Goal: Task Accomplishment & Management: Use online tool/utility

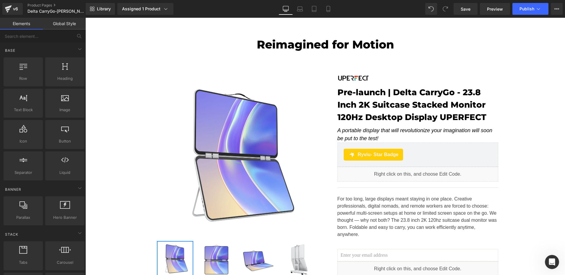
scroll to position [1464, 0]
click at [12, 12] on div "v6" at bounding box center [15, 9] width 7 height 8
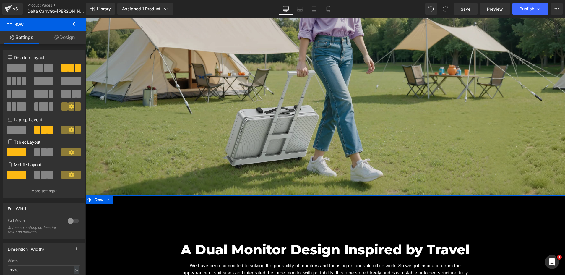
scroll to position [502, 0]
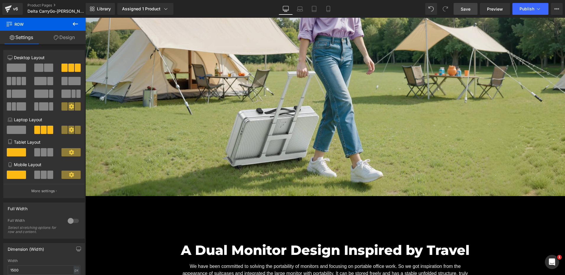
drag, startPoint x: 465, startPoint y: 8, endPoint x: 265, endPoint y: 161, distance: 251.4
click at [465, 8] on span "Save" at bounding box center [466, 9] width 10 height 6
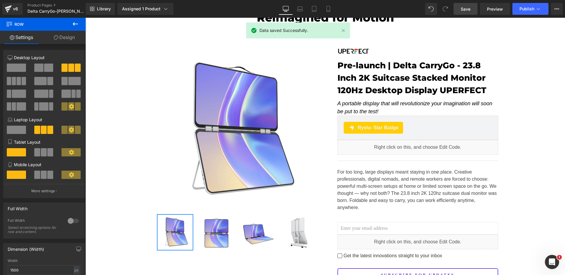
scroll to position [0, 0]
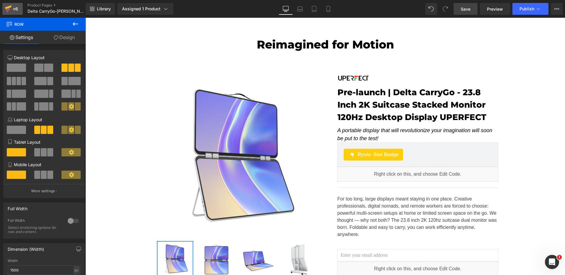
click at [12, 7] on div "v6" at bounding box center [15, 9] width 7 height 8
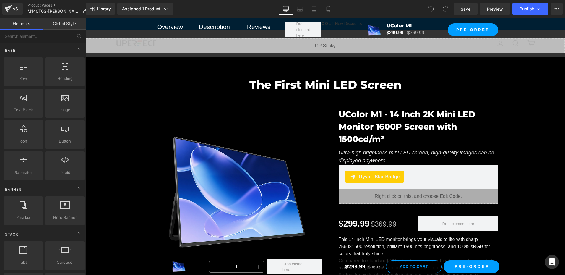
click at [175, 118] on img at bounding box center [236, 192] width 168 height 168
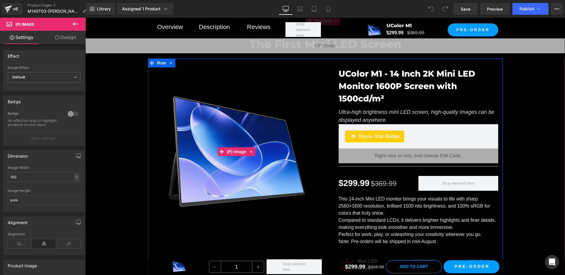
scroll to position [118, 0]
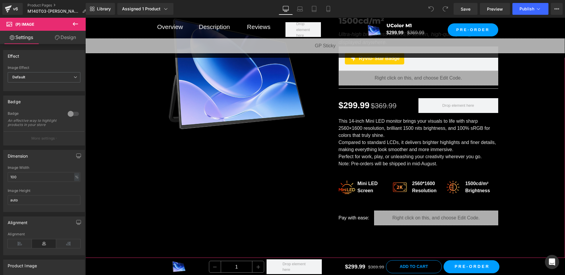
drag, startPoint x: 116, startPoint y: 137, endPoint x: 152, endPoint y: 147, distance: 37.2
click at [116, 137] on div "The First Mini LED Screen Heading Row Sale Off (P) Image UColor M1 - 14 Inch 2K…" at bounding box center [324, 92] width 479 height 283
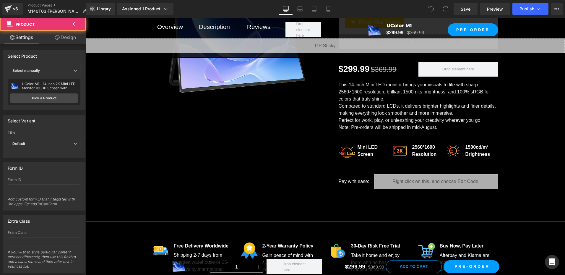
scroll to position [207, 0]
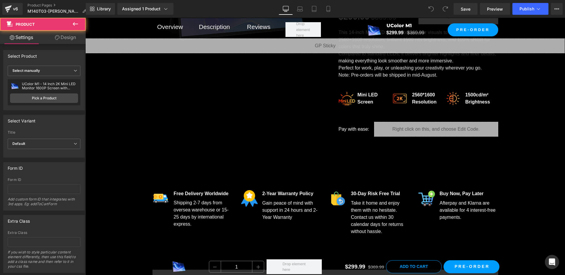
click at [179, 123] on div "Sale Off (P) Image UColor M1 - 14 Inch 2K Mini LED Monitor 1600P Screen with 15…" at bounding box center [325, 18] width 355 height 253
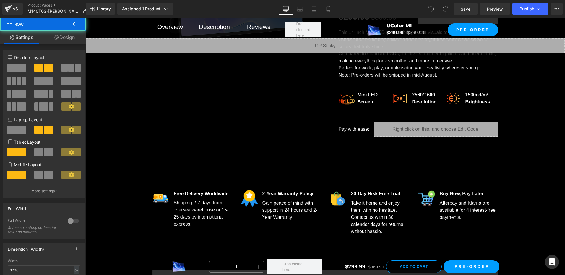
click at [137, 105] on div "The First Mini LED Screen Heading Row Sale Off (P) Image UColor M1 - 14 Inch 2K…" at bounding box center [324, 3] width 479 height 283
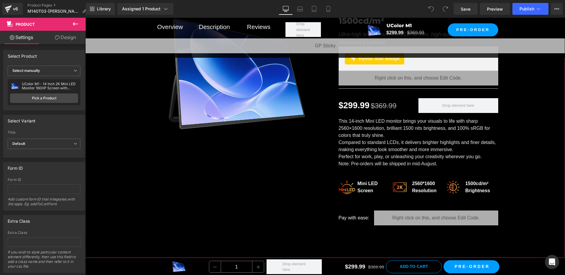
drag, startPoint x: 140, startPoint y: 94, endPoint x: 173, endPoint y: 106, distance: 35.2
click at [141, 94] on div "The First Mini LED Screen Heading Row Sale Off (P) Image UColor M1 - 14 Inch 2K…" at bounding box center [324, 92] width 479 height 283
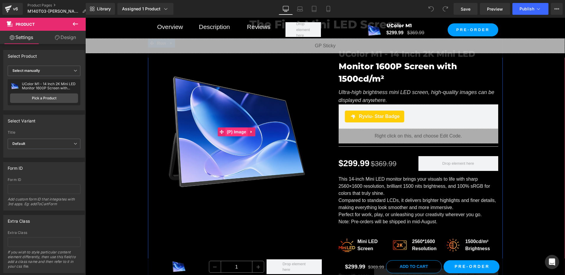
scroll to position [59, 0]
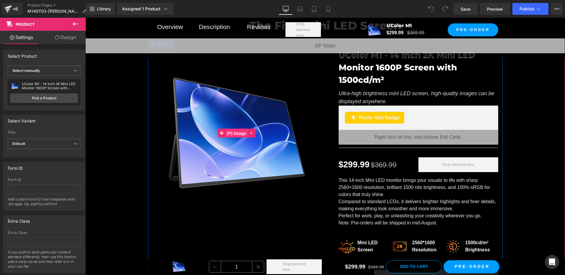
click at [230, 135] on span "(P) Image" at bounding box center [236, 133] width 22 height 9
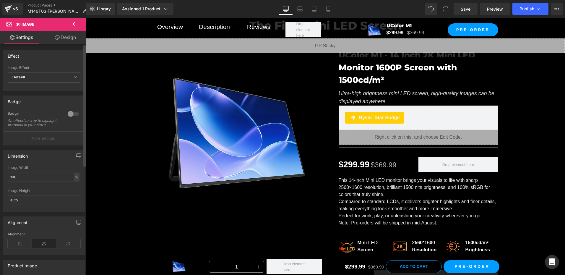
click at [72, 113] on div at bounding box center [73, 113] width 14 height 9
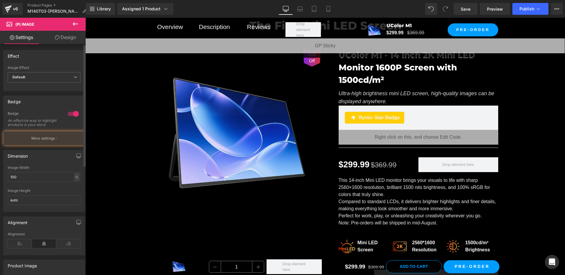
click at [71, 113] on div at bounding box center [73, 113] width 14 height 9
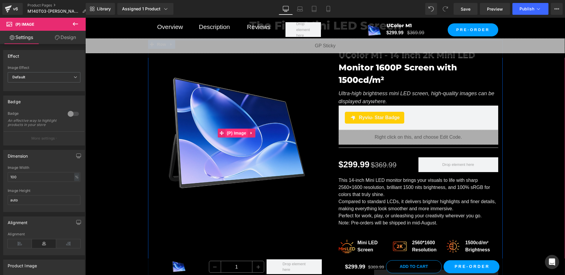
click at [238, 134] on span "(P) Image" at bounding box center [236, 133] width 22 height 9
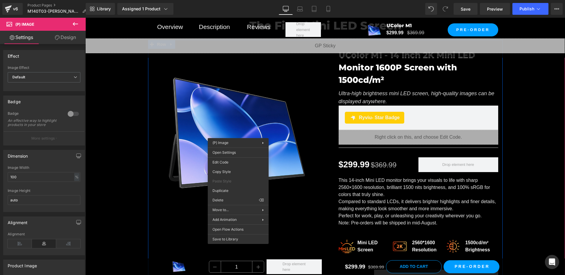
click at [232, 134] on div "Sale Off (P) Image" at bounding box center [236, 133] width 168 height 168
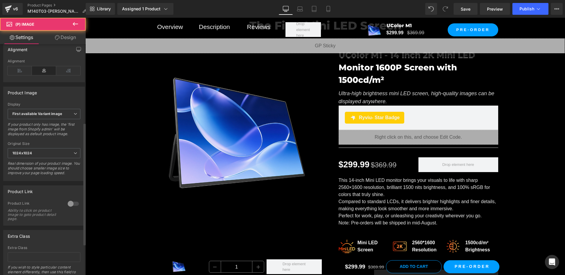
scroll to position [206, 0]
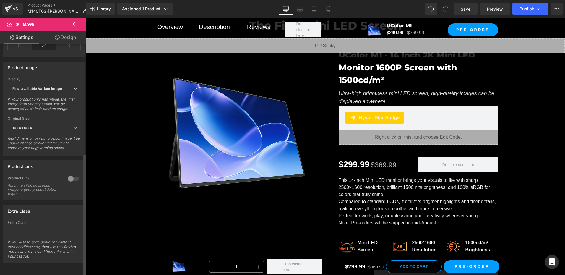
click at [70, 174] on div at bounding box center [73, 178] width 14 height 9
click at [72, 174] on div at bounding box center [73, 178] width 14 height 9
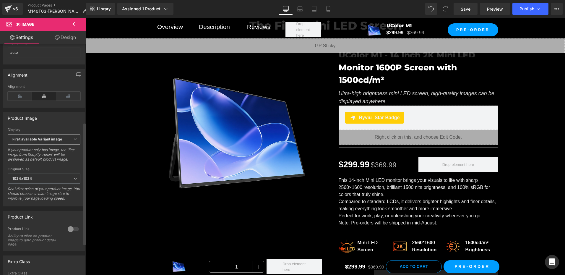
scroll to position [118, 0]
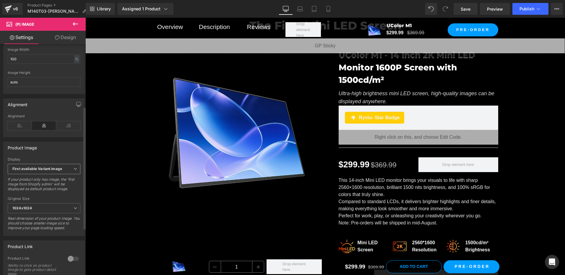
click at [42, 171] on b "First available Variant image" at bounding box center [37, 168] width 50 height 4
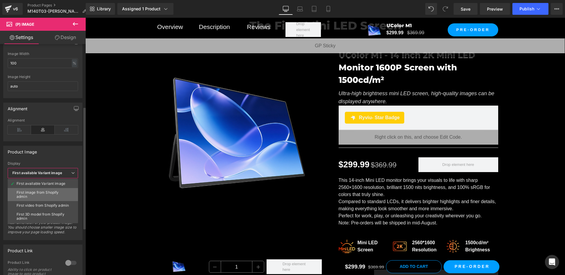
click at [48, 194] on div "First image from Shopify admin" at bounding box center [43, 194] width 53 height 8
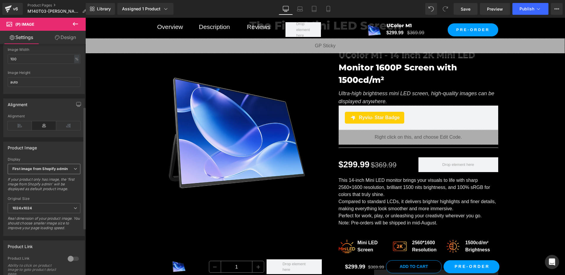
click at [44, 174] on span "First image from Shopify admin" at bounding box center [44, 169] width 73 height 10
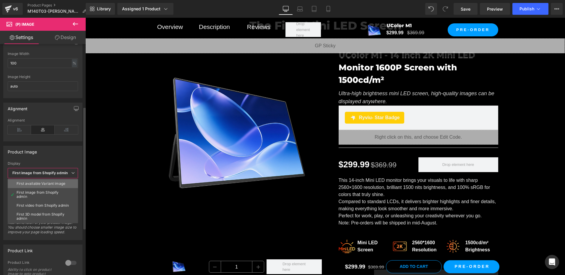
click at [42, 184] on div "First available Variant image" at bounding box center [41, 183] width 49 height 4
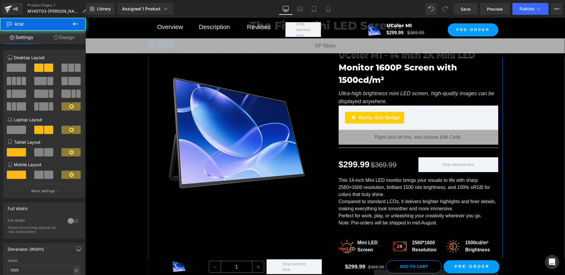
click at [264, 225] on div "Sale Off (P) Image UColor M1 - 14 Inch 2K Mini LED Monitor 1600P Screen with 15…" at bounding box center [325, 166] width 355 height 253
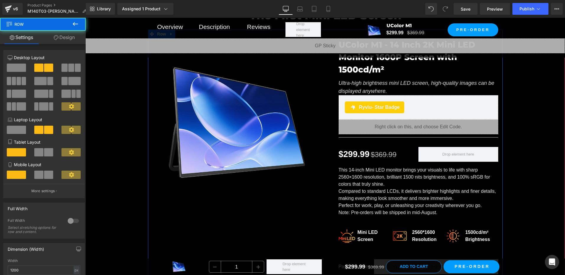
scroll to position [118, 0]
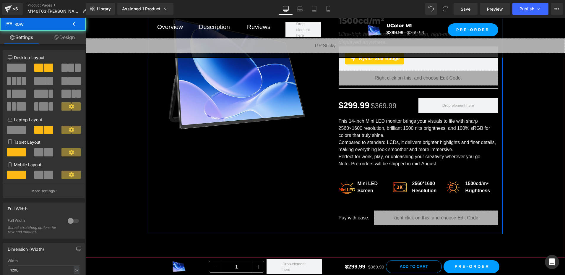
click at [219, 184] on div "Sale Off (P) Image UColor M1 - 14 Inch 2K Mini LED Monitor 1600P Screen with 15…" at bounding box center [325, 107] width 355 height 253
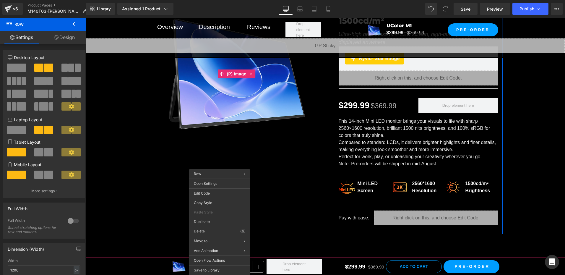
click at [232, 117] on img at bounding box center [236, 74] width 168 height 168
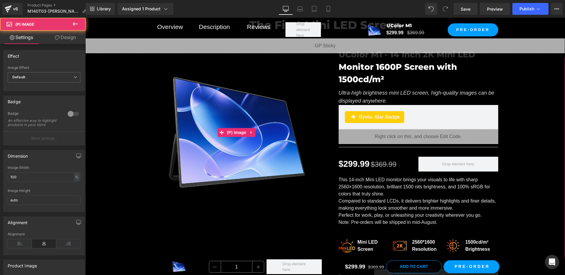
scroll to position [59, 0]
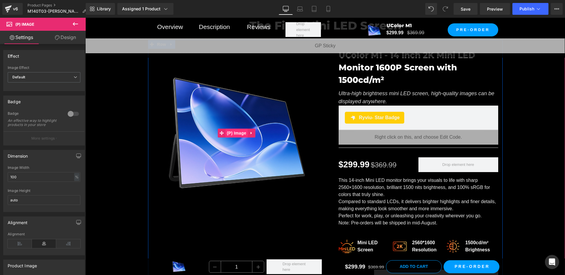
click at [229, 131] on span "(P) Image" at bounding box center [236, 133] width 22 height 9
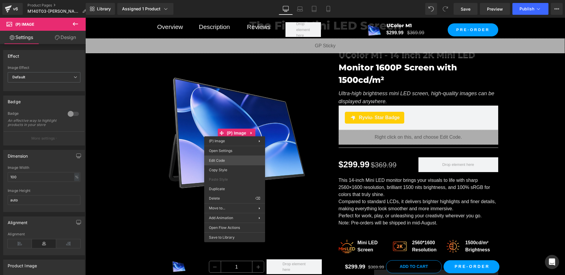
click at [227, 0] on div "(P) Image You are previewing how the will restyle your page. You can not edit E…" at bounding box center [282, 0] width 565 height 0
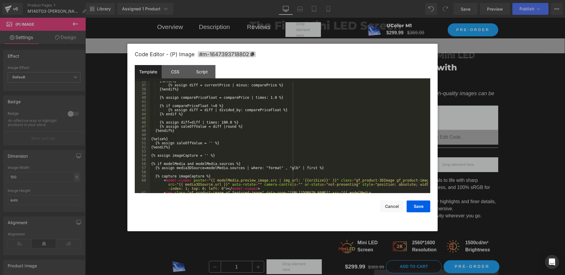
scroll to position [195, 0]
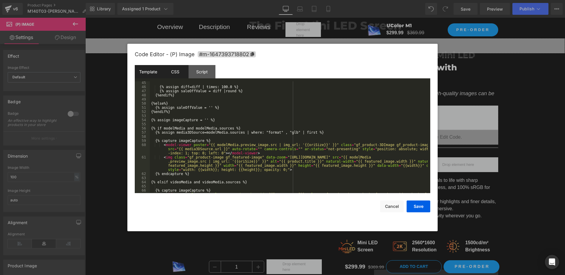
click at [182, 73] on div "CSS" at bounding box center [175, 71] width 27 height 13
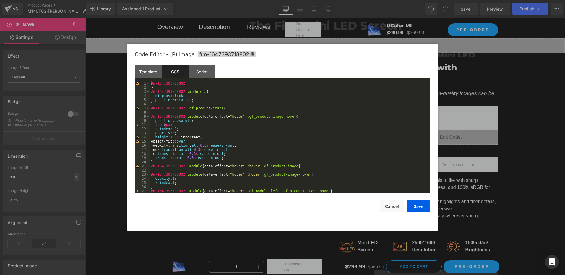
click at [240, 152] on div "#m-1647393718802 { } #m-1647393718802 .module a { display : block ; position : …" at bounding box center [289, 141] width 278 height 120
click at [394, 208] on button "Cancel" at bounding box center [392, 206] width 24 height 12
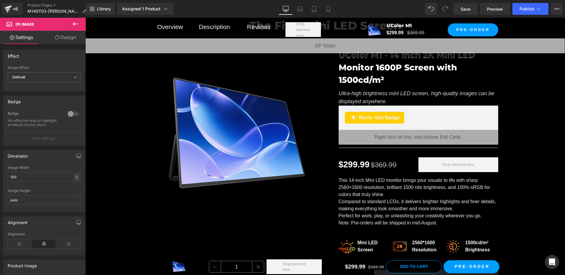
click at [76, 21] on icon at bounding box center [75, 23] width 7 height 7
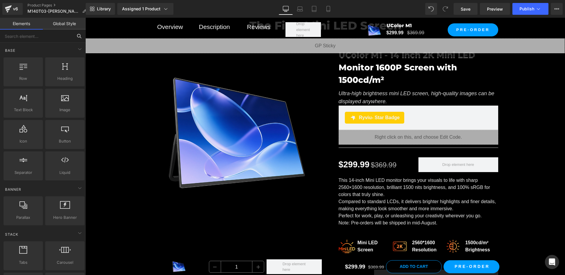
click at [28, 38] on input "text" at bounding box center [36, 36] width 73 height 13
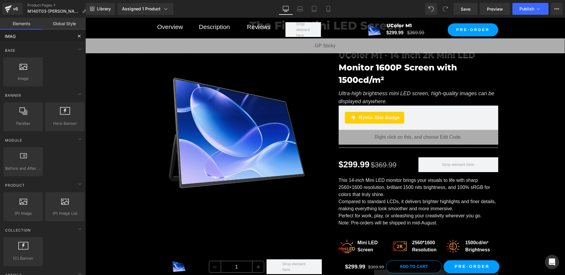
type input "IMAGE"
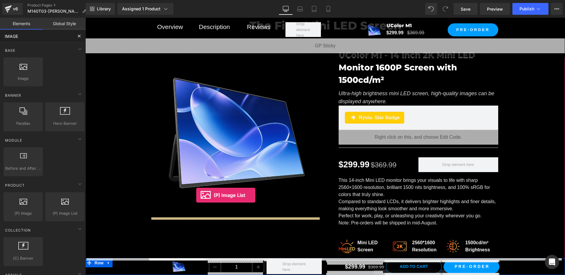
drag, startPoint x: 144, startPoint y: 230, endPoint x: 195, endPoint y: 193, distance: 62.2
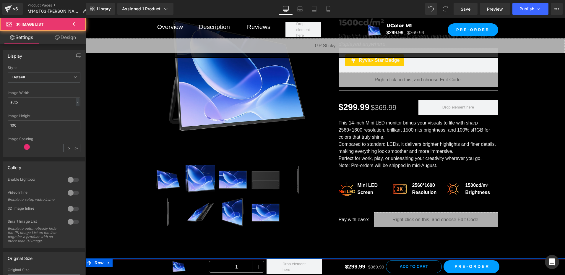
scroll to position [118, 0]
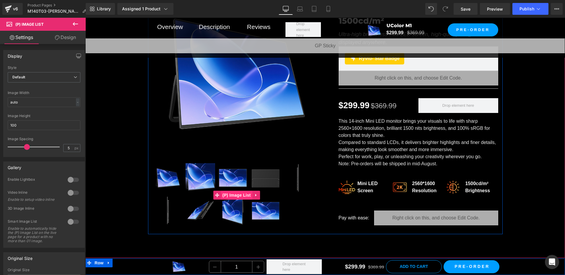
click at [233, 193] on span "(P) Image List" at bounding box center [236, 195] width 31 height 9
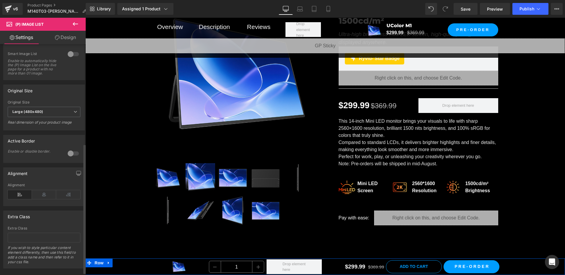
scroll to position [177, 0]
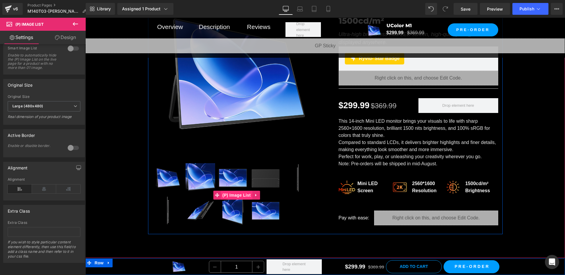
click at [236, 193] on span "(P) Image List" at bounding box center [236, 195] width 31 height 9
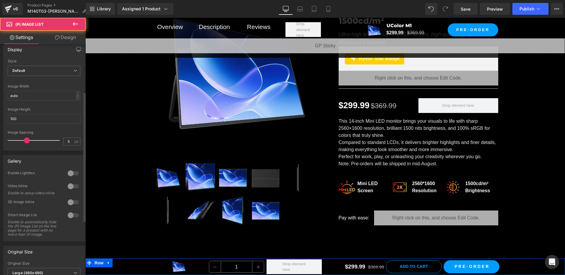
scroll to position [0, 0]
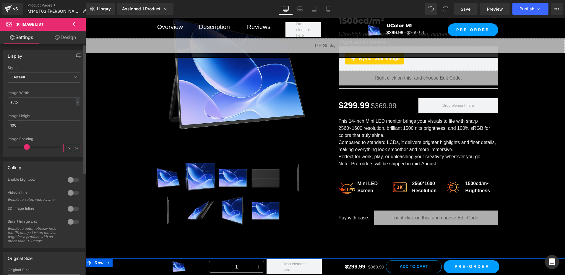
click at [65, 146] on input "5" at bounding box center [69, 147] width 10 height 7
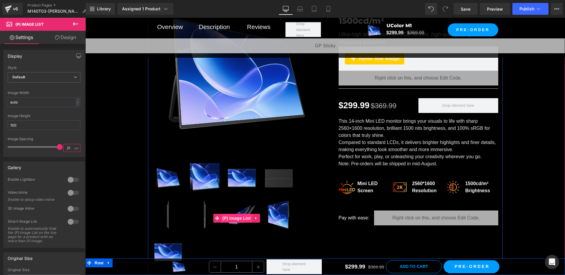
click at [238, 219] on span "(P) Image List" at bounding box center [236, 218] width 31 height 9
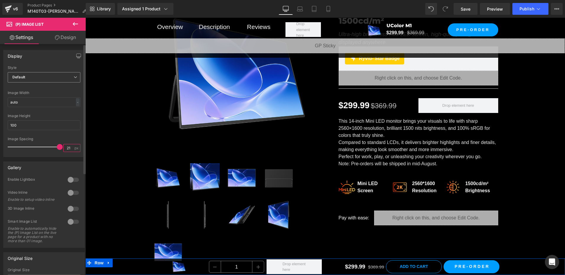
type input "21"
click at [46, 72] on span "Default" at bounding box center [44, 77] width 73 height 10
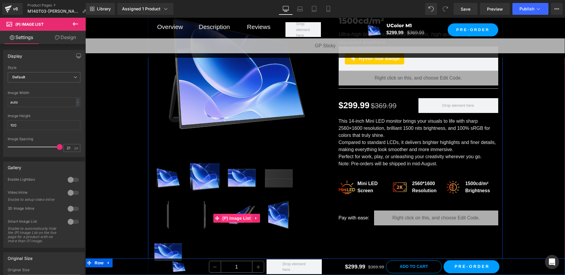
click at [236, 218] on span "(P) Image List" at bounding box center [236, 218] width 31 height 9
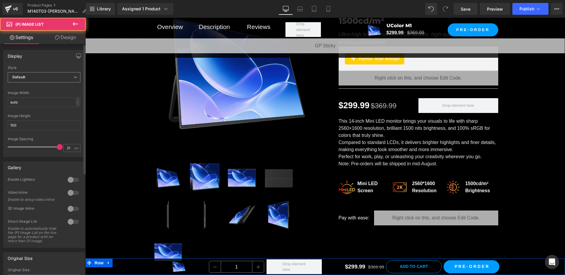
click at [45, 76] on span "Default" at bounding box center [44, 77] width 73 height 10
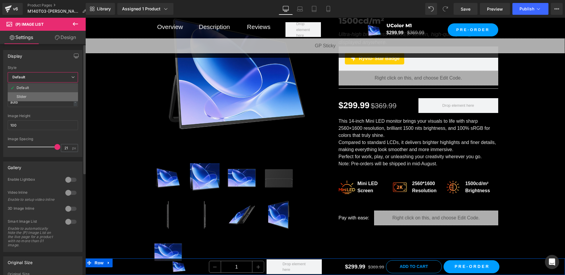
click at [37, 95] on li "Slider" at bounding box center [43, 96] width 70 height 9
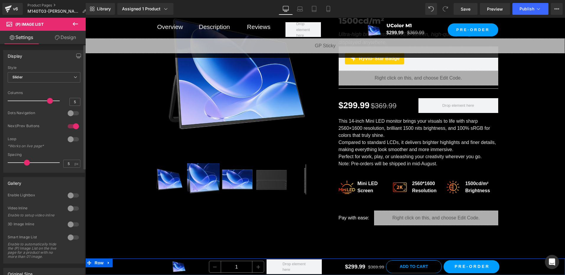
drag, startPoint x: 71, startPoint y: 100, endPoint x: 79, endPoint y: 101, distance: 8.1
click at [79, 101] on div "Default Slider Style Slider Default Slider 5 Columns 5 4 Columns 4 3 Columns 3 …" at bounding box center [44, 119] width 81 height 107
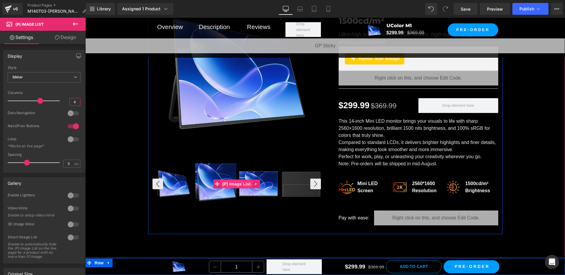
click at [242, 183] on span "(P) Image List" at bounding box center [236, 183] width 31 height 9
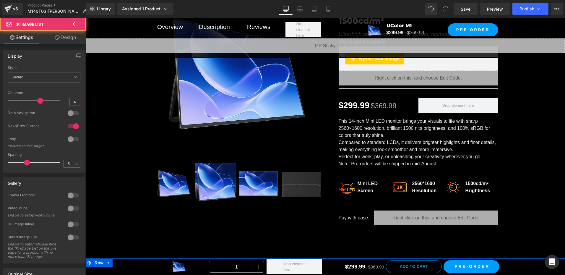
type input "4"
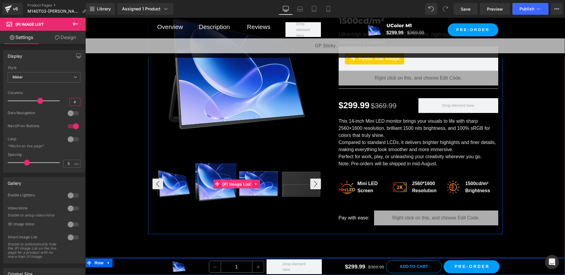
click at [239, 181] on span "(P) Image List" at bounding box center [236, 184] width 31 height 9
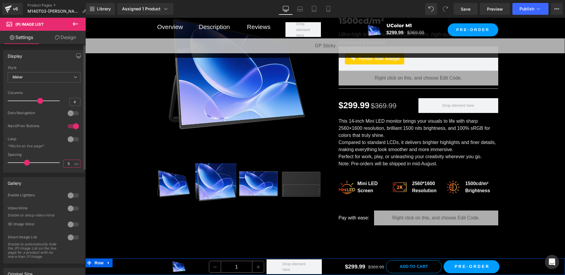
drag, startPoint x: 69, startPoint y: 163, endPoint x: 44, endPoint y: 160, distance: 24.7
click at [44, 160] on div "Spacing 5 px" at bounding box center [44, 162] width 73 height 20
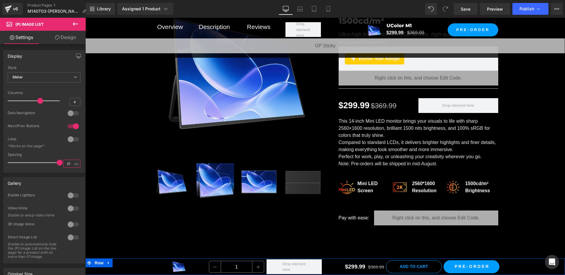
type input "21"
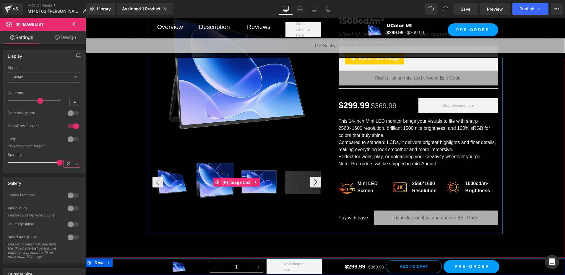
click at [244, 181] on span "(P) Image List" at bounding box center [236, 182] width 31 height 9
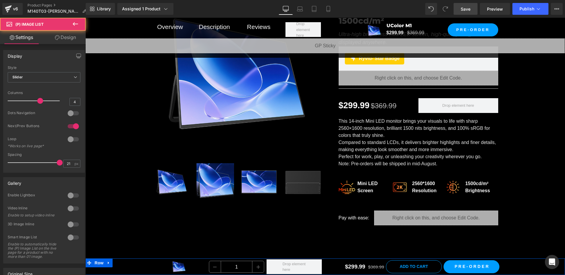
click at [471, 8] on link "Save" at bounding box center [465, 9] width 24 height 12
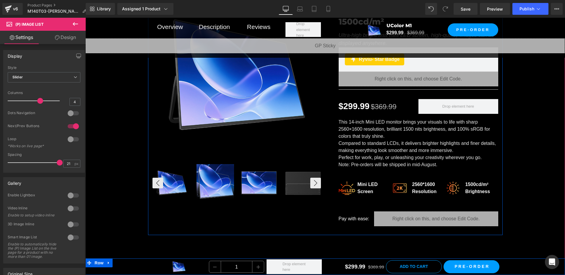
scroll to position [118, 0]
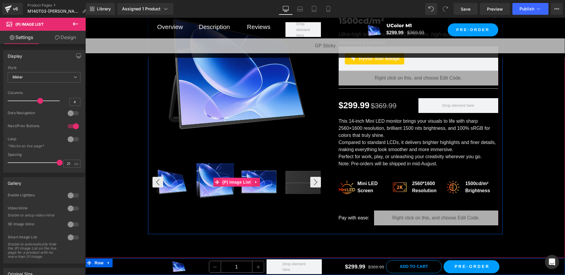
drag, startPoint x: 238, startPoint y: 184, endPoint x: 242, endPoint y: 184, distance: 3.6
click at [239, 184] on div at bounding box center [236, 181] width 168 height 39
click at [238, 181] on span "(P) Image List" at bounding box center [236, 182] width 31 height 9
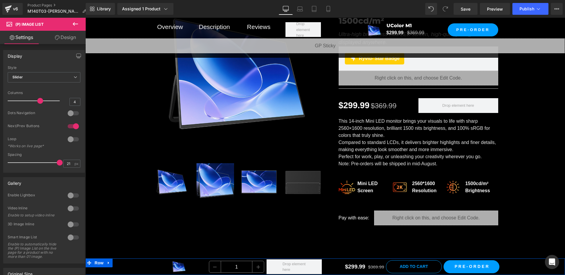
click at [78, 24] on icon at bounding box center [75, 24] width 5 height 4
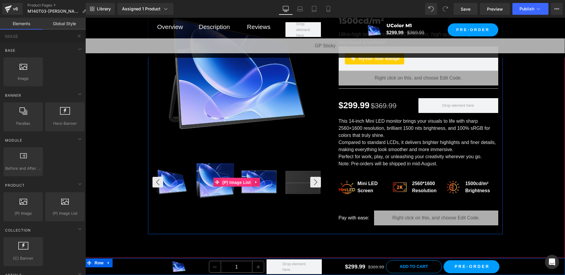
click at [230, 185] on span "(P) Image List" at bounding box center [236, 182] width 31 height 9
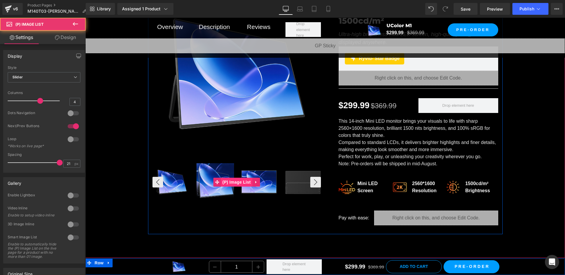
click at [233, 182] on span "(P) Image List" at bounding box center [236, 182] width 31 height 9
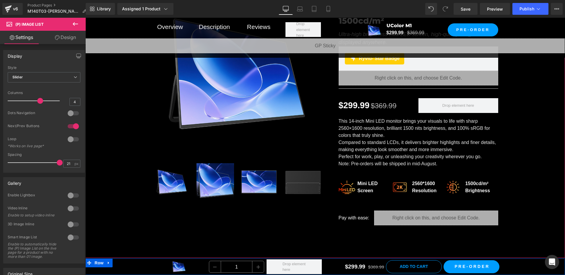
scroll to position [30, 0]
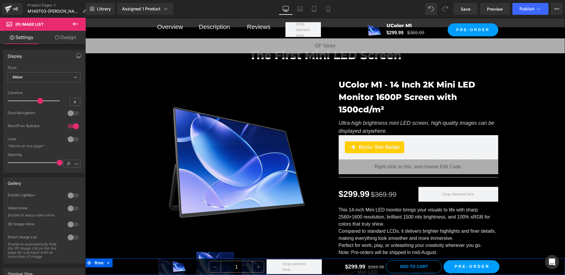
click at [75, 24] on icon at bounding box center [75, 24] width 5 height 4
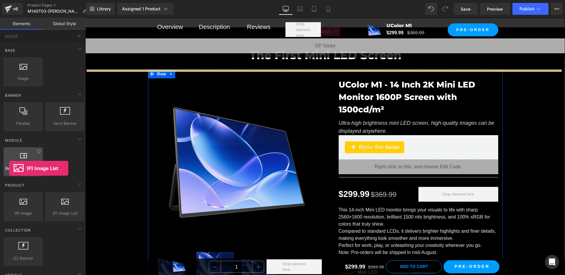
drag, startPoint x: 66, startPoint y: 211, endPoint x: 9, endPoint y: 168, distance: 71.3
click at [9, 168] on div "Base Row rows, columns, layouts, div Heading headings, titles, h1,h2,h3,h4,h5,h…" at bounding box center [44, 214] width 88 height 343
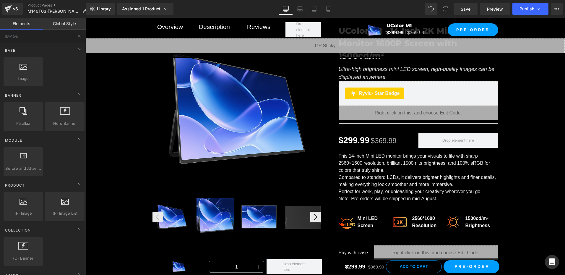
scroll to position [89, 0]
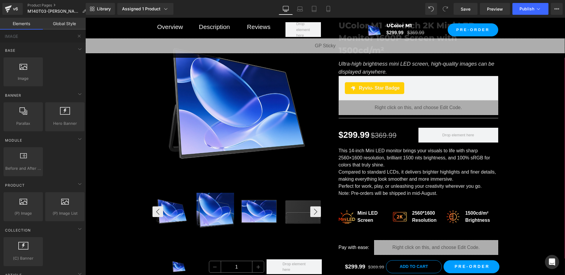
click at [225, 218] on img at bounding box center [215, 212] width 38 height 38
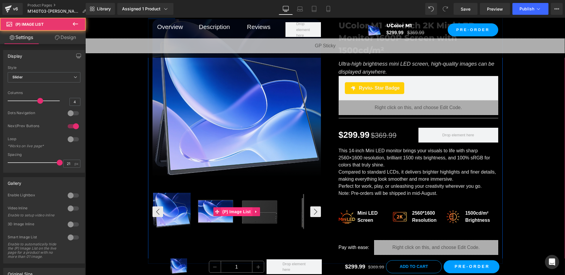
click at [238, 209] on span "(P) Image List" at bounding box center [236, 211] width 31 height 9
click at [232, 211] on span "(P) Image List" at bounding box center [236, 211] width 31 height 9
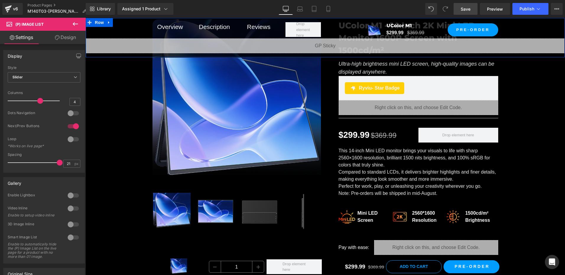
drag, startPoint x: 475, startPoint y: 7, endPoint x: 160, endPoint y: 178, distance: 358.9
click at [475, 7] on link "Save" at bounding box center [465, 9] width 24 height 12
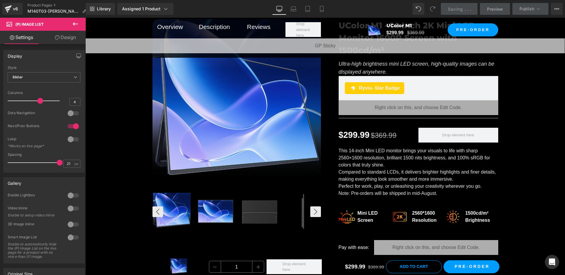
scroll to position [118, 0]
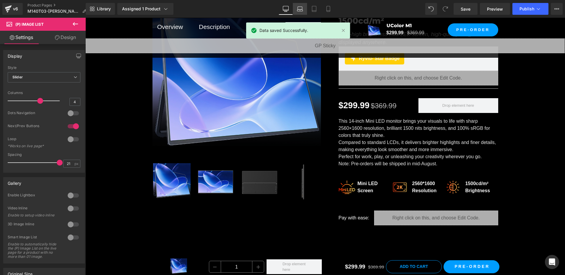
click at [303, 11] on icon at bounding box center [300, 10] width 6 height 2
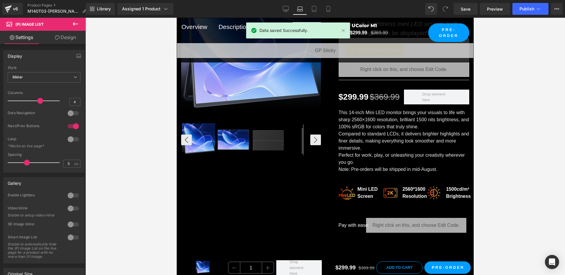
scroll to position [116, 0]
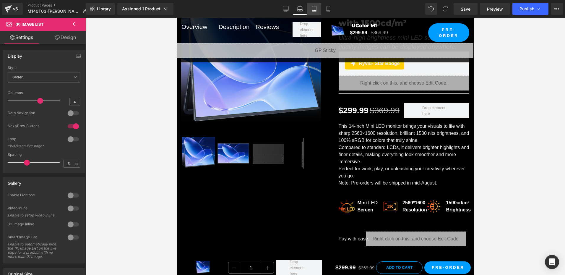
click at [313, 5] on link "Tablet" at bounding box center [314, 9] width 14 height 12
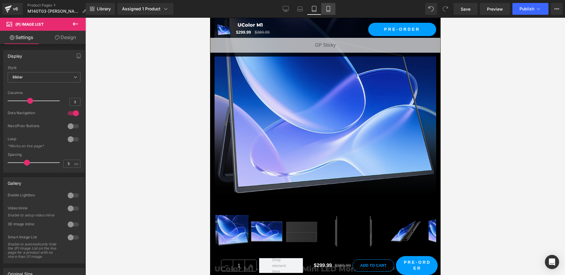
scroll to position [192, 0]
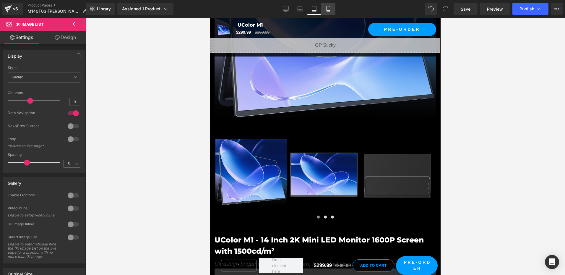
click at [328, 8] on icon at bounding box center [328, 9] width 6 height 6
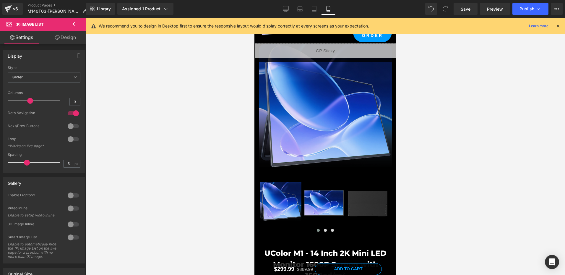
scroll to position [36, 0]
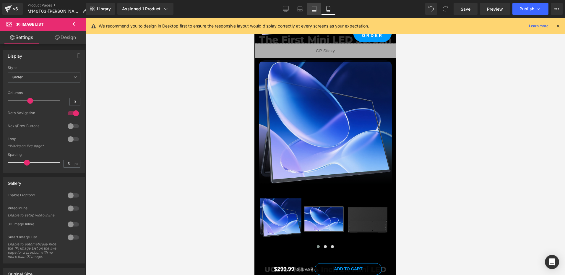
click at [314, 10] on icon at bounding box center [314, 9] width 6 height 6
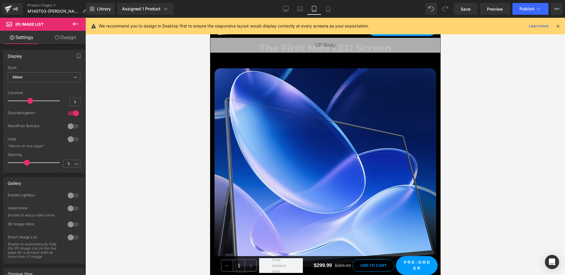
scroll to position [132, 0]
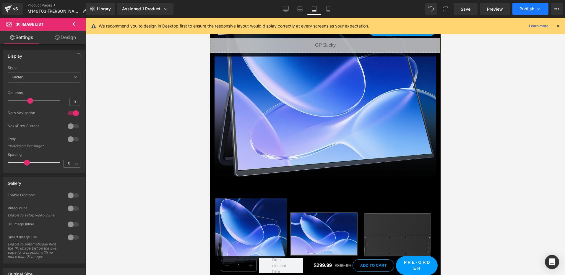
click at [531, 10] on span "Publish" at bounding box center [526, 8] width 15 height 5
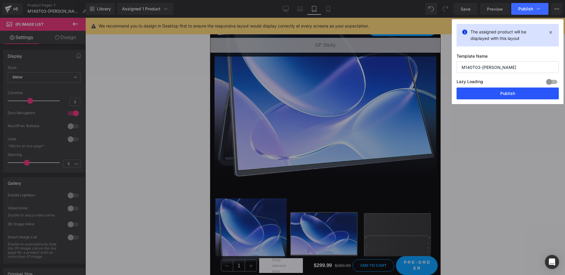
click at [505, 94] on button "Publish" at bounding box center [507, 93] width 102 height 12
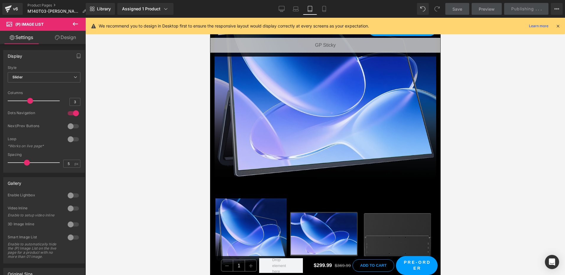
click at [560, 27] on icon at bounding box center [557, 25] width 5 height 5
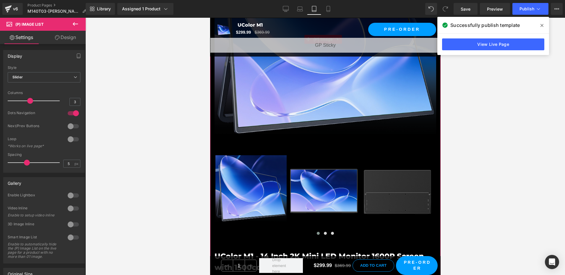
scroll to position [177, 0]
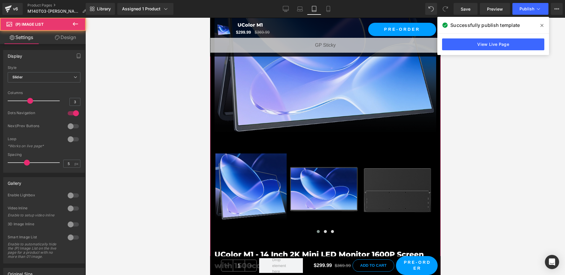
click at [320, 176] on img at bounding box center [323, 188] width 71 height 71
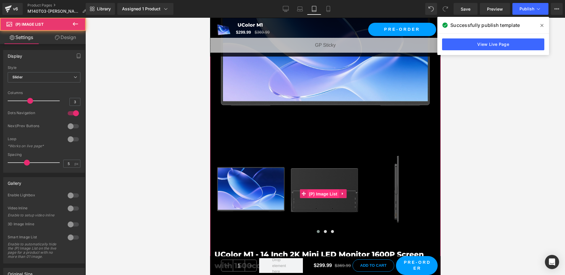
click at [323, 191] on span "(P) Image List" at bounding box center [322, 193] width 31 height 9
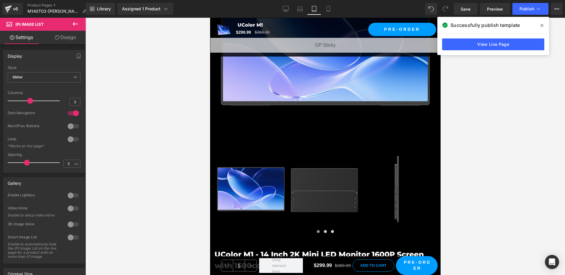
drag, startPoint x: 72, startPoint y: 102, endPoint x: 88, endPoint y: 105, distance: 16.2
click at [88, 105] on div "(P) Image List You are previewing how the will restyle your page. You can not e…" at bounding box center [282, 142] width 565 height 285
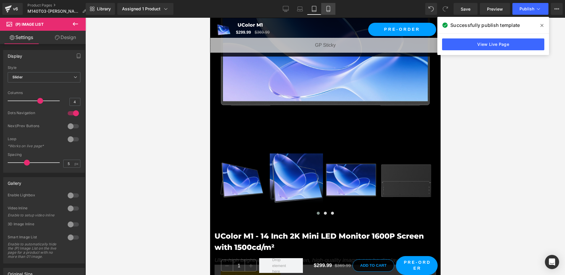
type input "4"
click at [328, 8] on icon at bounding box center [328, 9] width 6 height 6
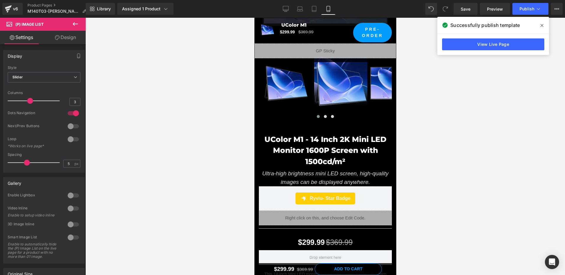
scroll to position [80, 0]
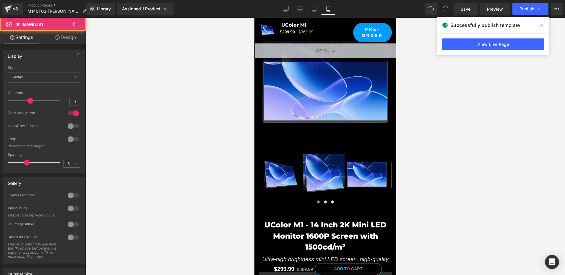
click at [317, 163] on img at bounding box center [324, 175] width 42 height 42
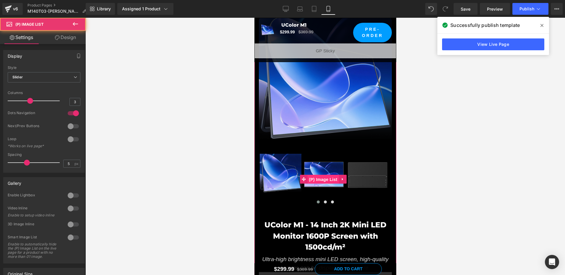
click at [323, 175] on span "(P) Image List" at bounding box center [322, 179] width 31 height 9
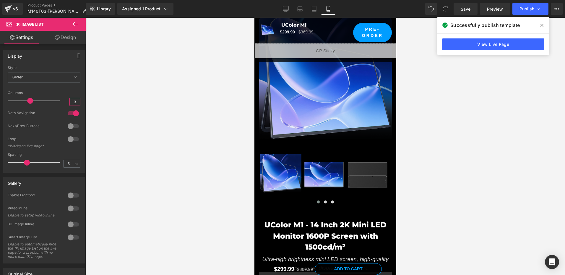
drag, startPoint x: 69, startPoint y: 103, endPoint x: 91, endPoint y: 104, distance: 21.3
click at [91, 104] on div "(P) Image List You are previewing how the will restyle your page. You can not e…" at bounding box center [282, 142] width 565 height 285
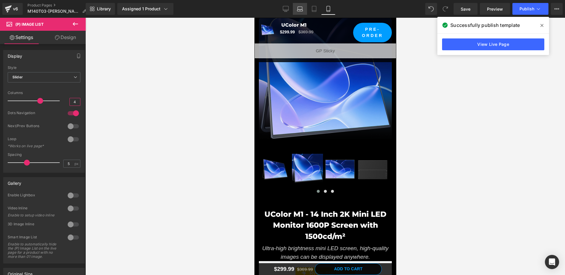
type input "4"
click at [299, 8] on icon at bounding box center [300, 9] width 6 height 6
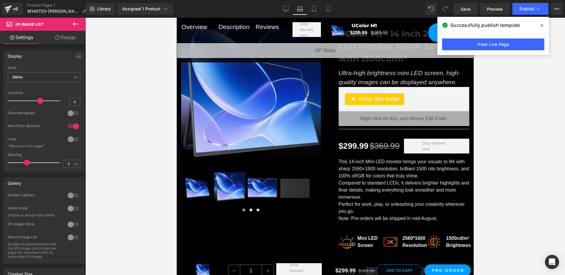
scroll to position [101, 0]
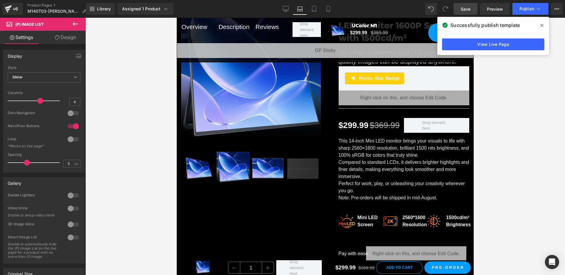
click at [473, 10] on link "Save" at bounding box center [465, 9] width 24 height 12
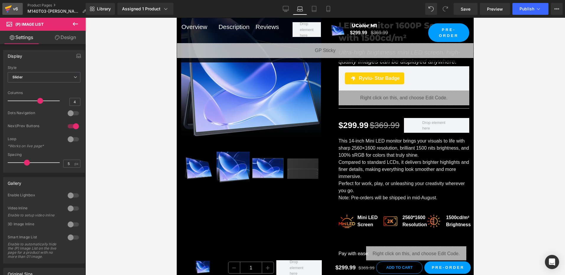
click at [11, 8] on icon at bounding box center [8, 8] width 7 height 15
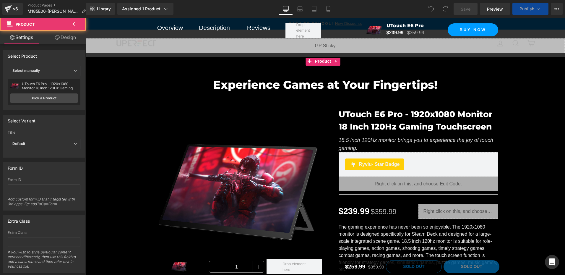
scroll to position [118, 0]
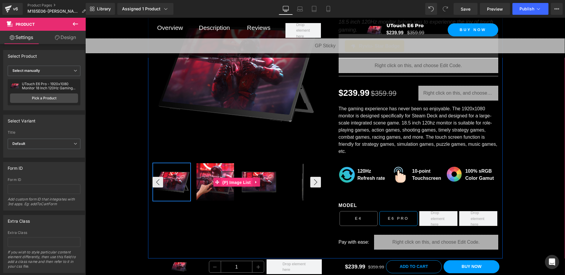
click at [236, 183] on span "(P) Image List" at bounding box center [236, 182] width 31 height 9
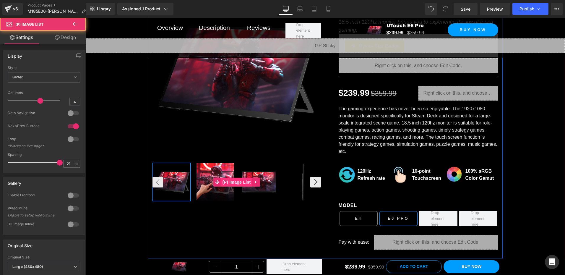
click at [236, 183] on span "(P) Image List" at bounding box center [236, 182] width 31 height 9
click at [241, 183] on span "(P) Image List" at bounding box center [236, 182] width 31 height 9
click at [231, 181] on span "(P) Image List" at bounding box center [236, 182] width 31 height 9
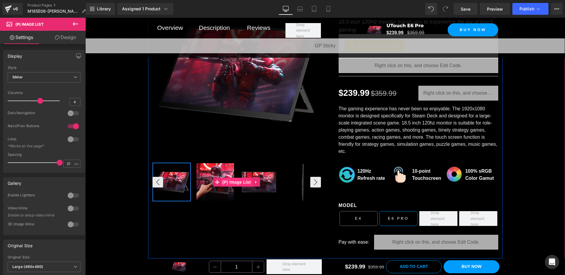
click at [235, 181] on span "(P) Image List" at bounding box center [236, 182] width 31 height 9
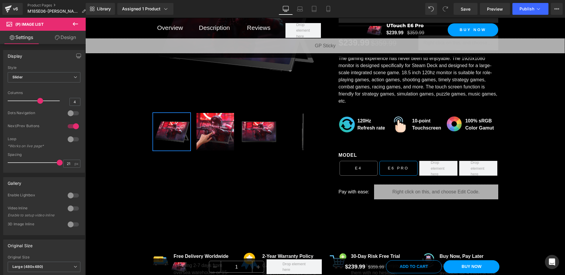
scroll to position [107, 0]
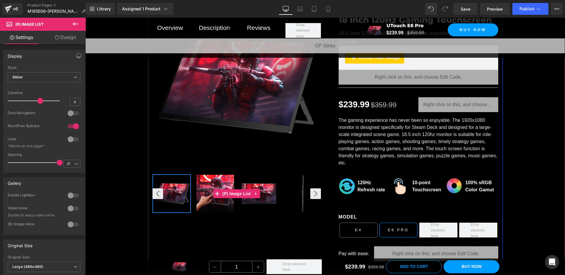
click at [236, 194] on span "(P) Image List" at bounding box center [236, 193] width 31 height 9
click at [240, 193] on span "(P) Image List" at bounding box center [236, 193] width 31 height 9
click at [238, 194] on span "(P) Image List" at bounding box center [236, 193] width 31 height 9
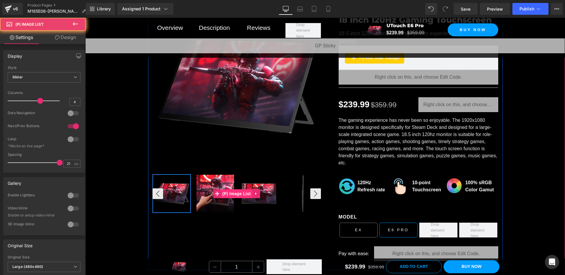
click at [238, 194] on span "(P) Image List" at bounding box center [236, 193] width 31 height 9
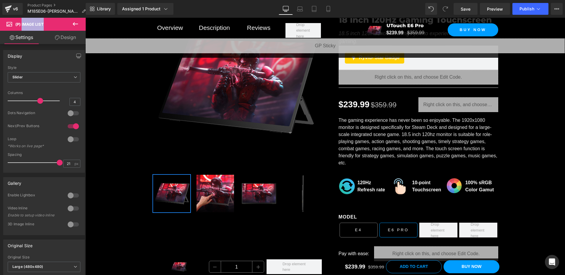
drag, startPoint x: 22, startPoint y: 24, endPoint x: 48, endPoint y: 25, distance: 26.0
click at [48, 25] on span "(P) Image List" at bounding box center [35, 24] width 59 height 13
click at [43, 78] on span "Slider" at bounding box center [44, 77] width 73 height 10
click at [39, 89] on li "Default" at bounding box center [43, 87] width 70 height 9
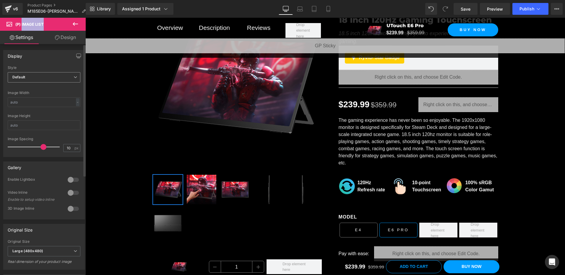
click at [46, 73] on span "Default" at bounding box center [44, 77] width 73 height 10
click at [39, 95] on li "Slider" at bounding box center [43, 96] width 70 height 9
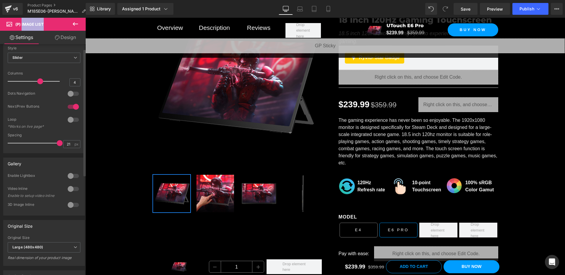
scroll to position [30, 0]
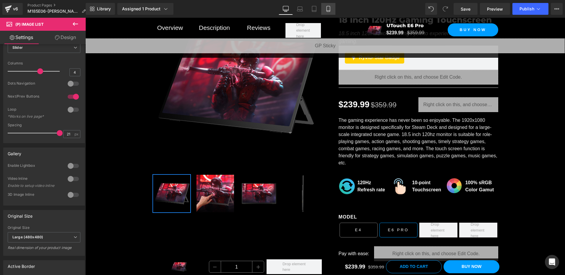
click at [326, 9] on icon at bounding box center [328, 9] width 6 height 6
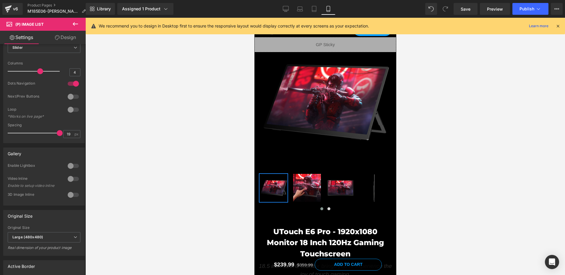
scroll to position [48, 0]
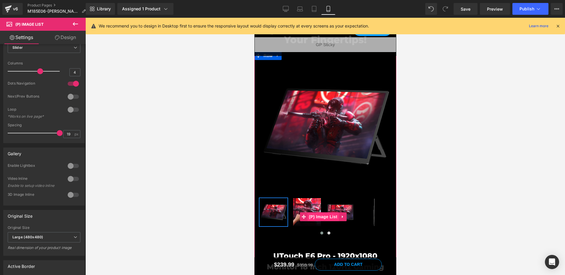
click at [322, 212] on span "(P) Image List" at bounding box center [322, 216] width 31 height 9
click at [12, 9] on icon at bounding box center [8, 8] width 7 height 15
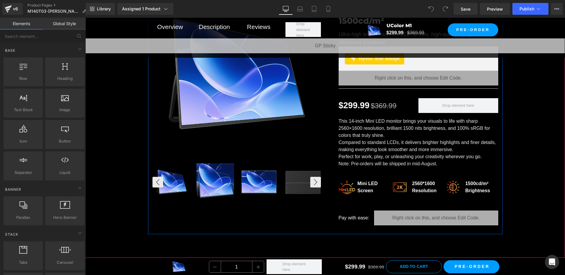
click at [240, 168] on img at bounding box center [259, 182] width 38 height 38
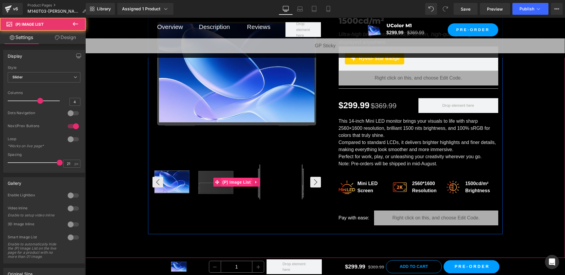
click at [239, 180] on span "(P) Image List" at bounding box center [236, 182] width 31 height 9
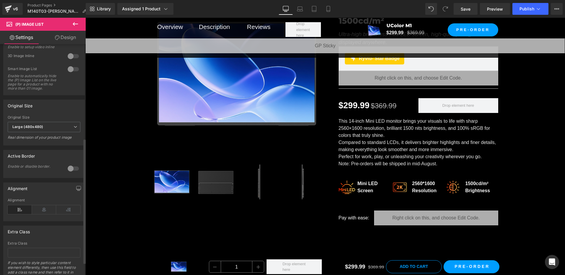
scroll to position [177, 0]
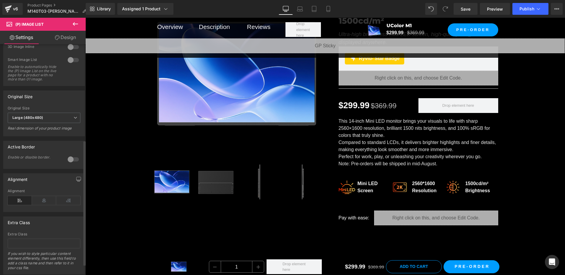
click at [69, 164] on div at bounding box center [73, 159] width 14 height 9
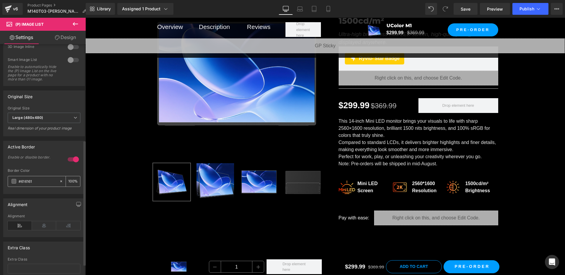
click at [40, 184] on input "#616161" at bounding box center [38, 181] width 38 height 6
type input "009DFF"
click at [303, 10] on icon at bounding box center [300, 10] width 6 height 2
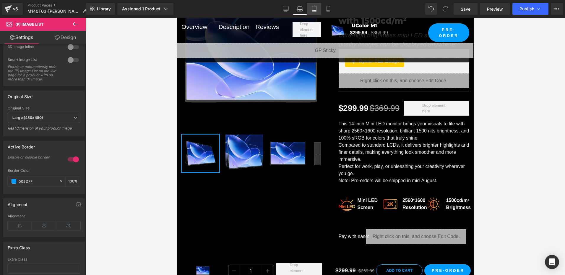
scroll to position [145, 0]
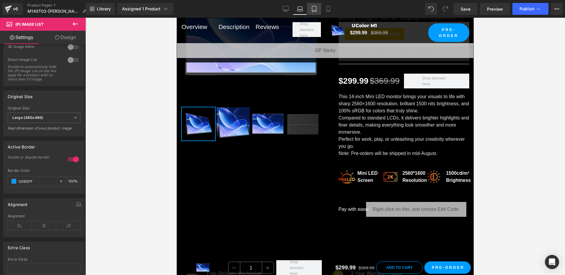
click at [313, 8] on icon at bounding box center [314, 9] width 6 height 6
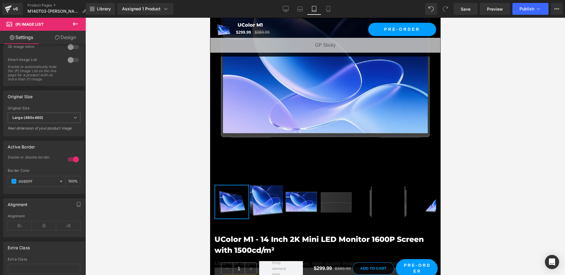
scroll to position [221, 0]
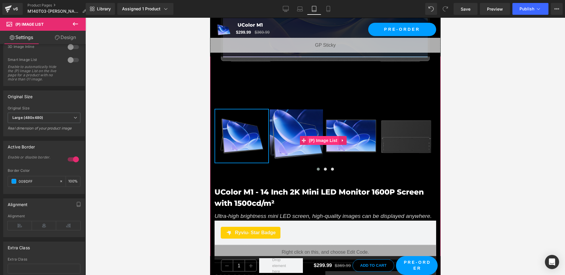
click at [324, 136] on span "(P) Image List" at bounding box center [322, 140] width 31 height 9
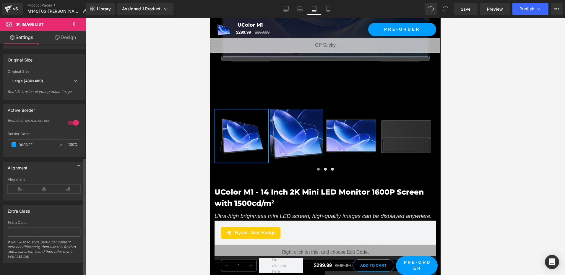
scroll to position [222, 0]
click at [320, 136] on span "(P) Image List" at bounding box center [322, 140] width 31 height 9
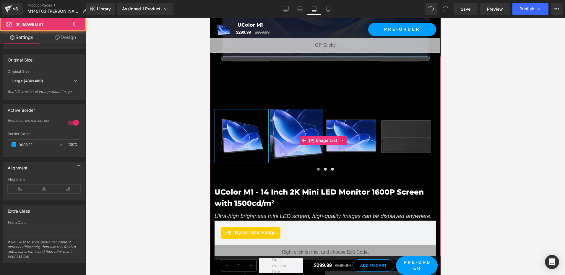
click at [320, 136] on span "(P) Image List" at bounding box center [322, 140] width 31 height 9
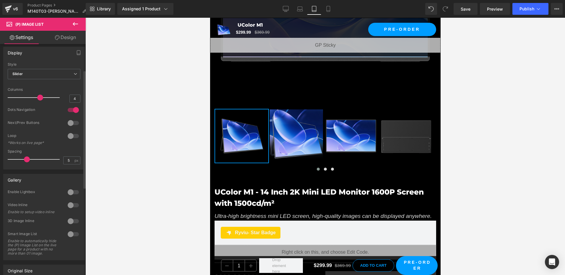
scroll to position [0, 0]
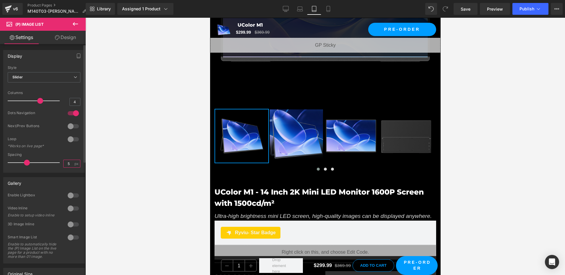
drag, startPoint x: 65, startPoint y: 162, endPoint x: 73, endPoint y: 162, distance: 7.7
click at [73, 162] on div "5 px" at bounding box center [71, 164] width 17 height 8
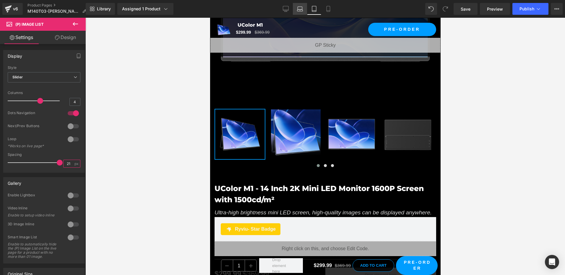
type input "21"
drag, startPoint x: 144, startPoint y: 122, endPoint x: 297, endPoint y: 6, distance: 192.1
click at [297, 6] on icon at bounding box center [300, 9] width 6 height 6
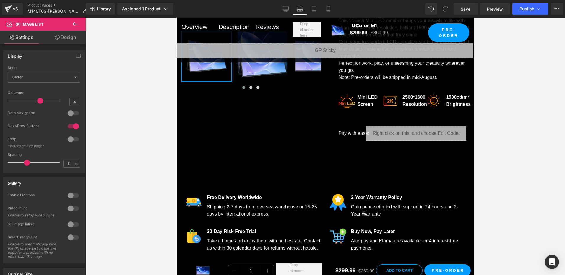
scroll to position [145, 0]
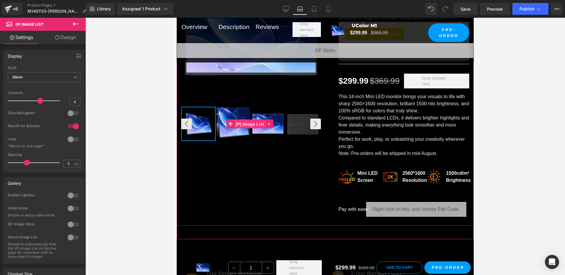
click at [260, 120] on span "(P) Image List" at bounding box center [249, 124] width 31 height 9
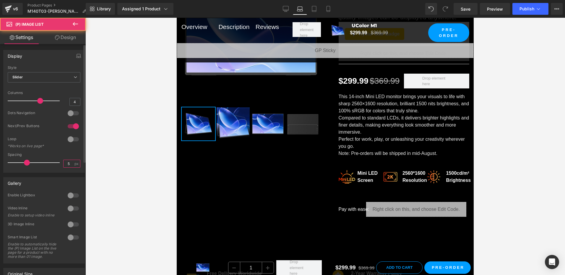
click at [69, 164] on input "5" at bounding box center [69, 163] width 10 height 7
paste input "21"
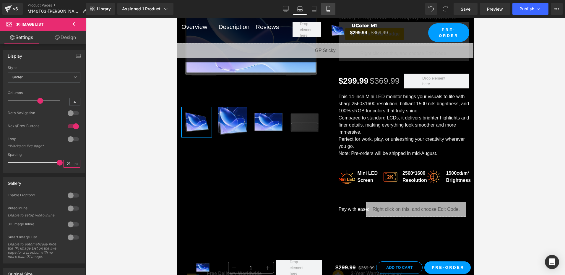
type input "21"
drag, startPoint x: 324, startPoint y: 9, endPoint x: 65, endPoint y: 62, distance: 264.7
click at [324, 9] on link "Mobile" at bounding box center [328, 9] width 14 height 12
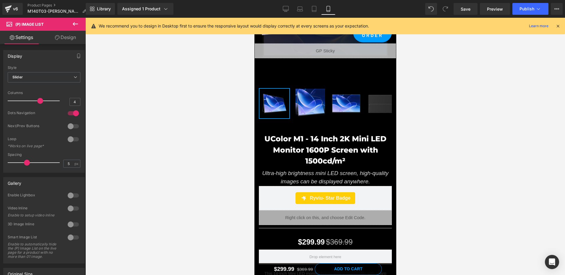
scroll to position [124, 0]
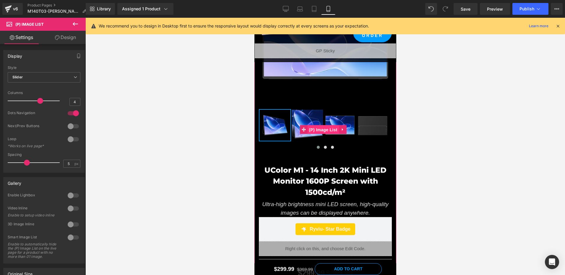
click at [325, 125] on span "(P) Image List" at bounding box center [322, 129] width 31 height 9
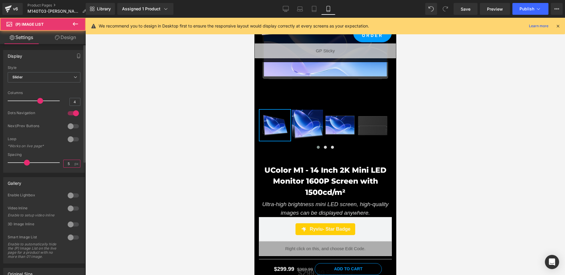
click at [71, 161] on input "5" at bounding box center [69, 163] width 10 height 7
paste input "21"
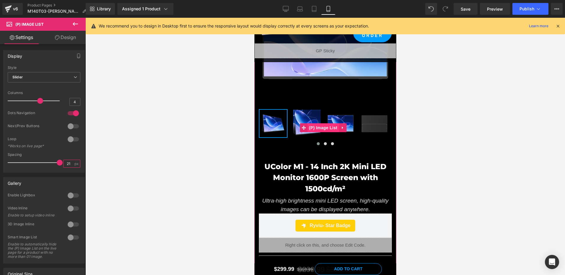
click at [327, 123] on span "(P) Image List" at bounding box center [322, 127] width 31 height 9
click at [71, 164] on input "21" at bounding box center [69, 163] width 10 height 7
paste input "19"
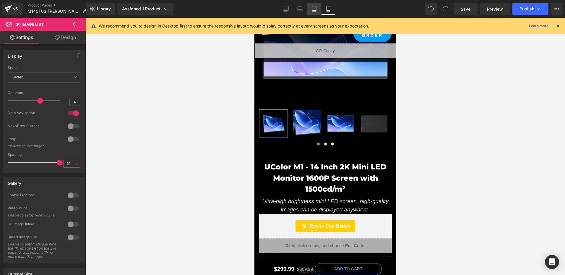
type input "19"
click at [315, 8] on icon at bounding box center [314, 9] width 6 height 6
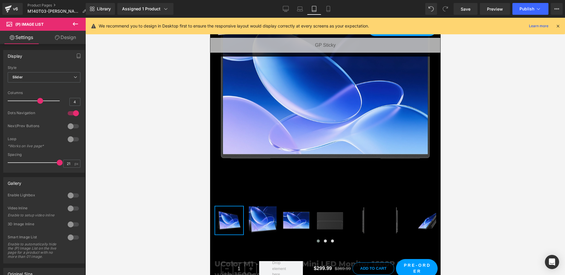
scroll to position [221, 0]
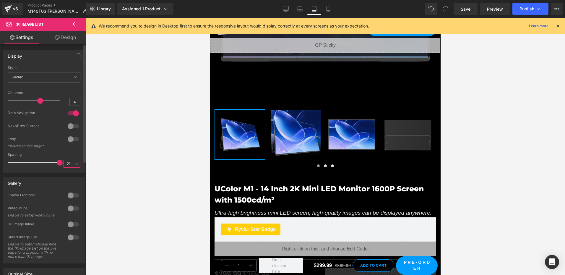
click at [68, 163] on input "21" at bounding box center [69, 163] width 10 height 7
paste input "19"
type input "19"
click at [299, 7] on icon at bounding box center [300, 8] width 4 height 3
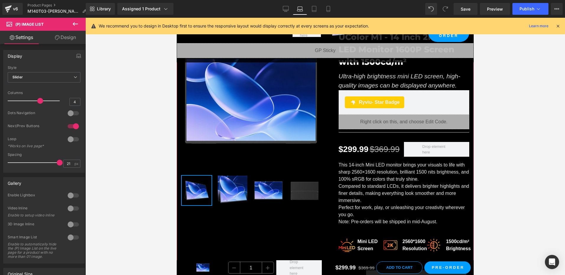
scroll to position [59, 0]
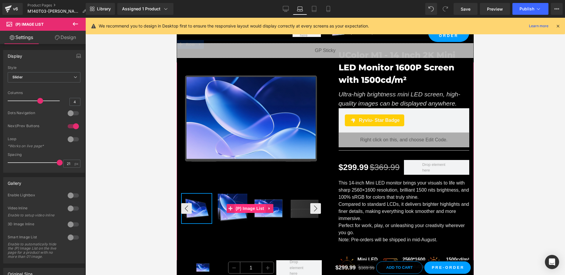
click at [254, 205] on span "(P) Image List" at bounding box center [249, 208] width 31 height 9
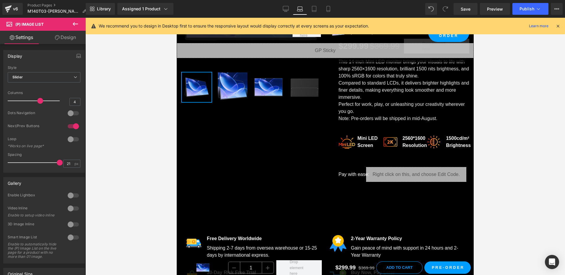
scroll to position [177, 0]
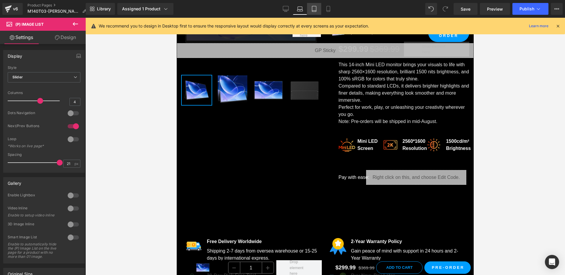
click at [320, 9] on link "Tablet" at bounding box center [314, 9] width 14 height 12
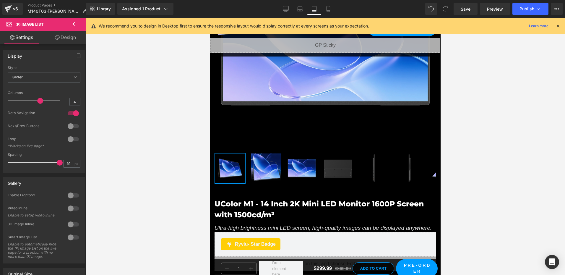
scroll to position [253, 0]
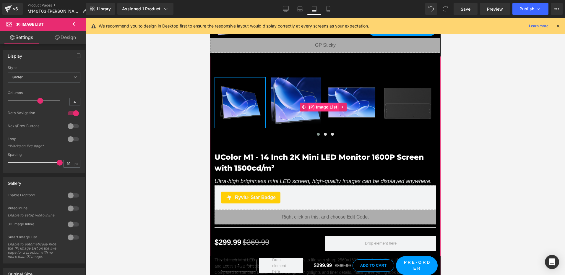
click at [326, 103] on span "(P) Image List" at bounding box center [322, 107] width 31 height 9
click at [66, 123] on div at bounding box center [73, 125] width 14 height 9
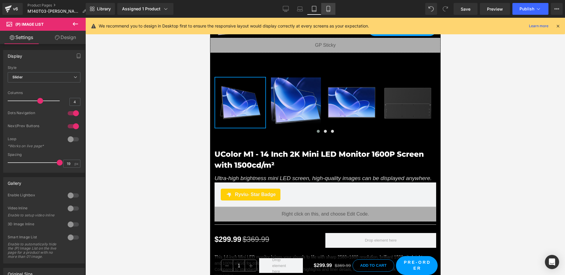
click at [326, 11] on icon at bounding box center [328, 9] width 6 height 6
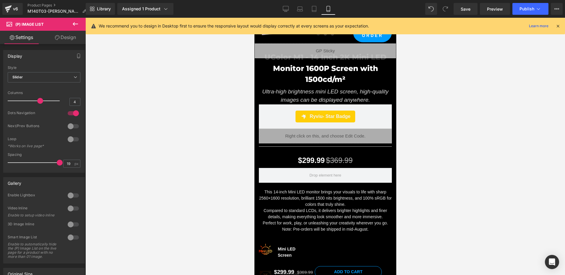
scroll to position [156, 0]
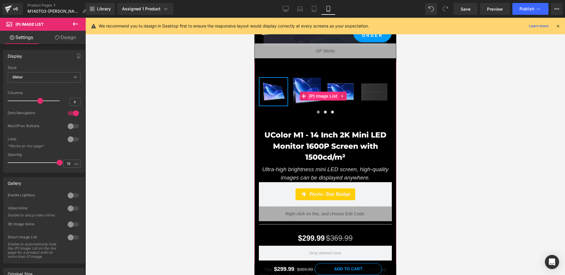
click at [326, 93] on span "(P) Image List" at bounding box center [322, 96] width 31 height 9
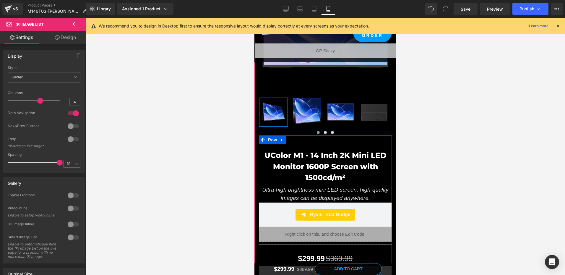
scroll to position [97, 0]
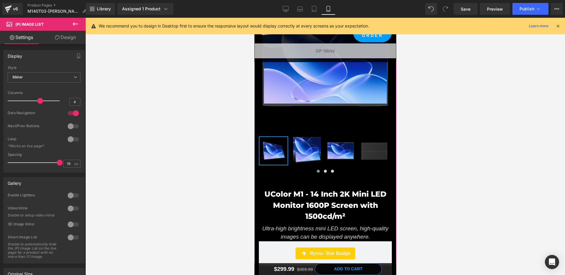
click at [321, 148] on div at bounding box center [324, 155] width 133 height 38
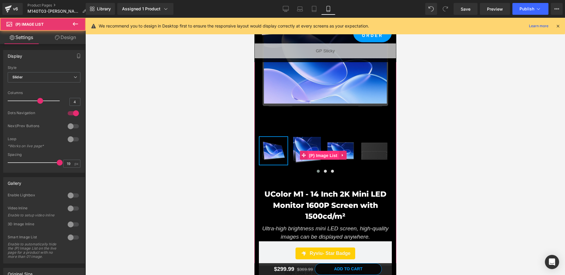
click at [325, 151] on span "(P) Image List" at bounding box center [322, 155] width 31 height 9
click at [323, 151] on span "(P) Image List" at bounding box center [322, 155] width 31 height 9
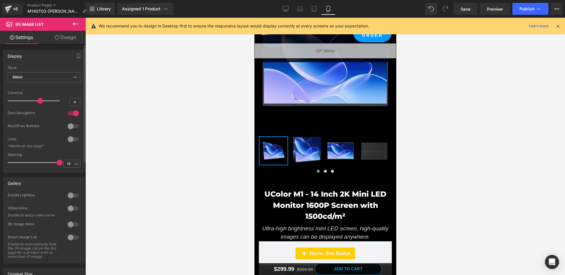
click at [71, 126] on div at bounding box center [73, 125] width 14 height 9
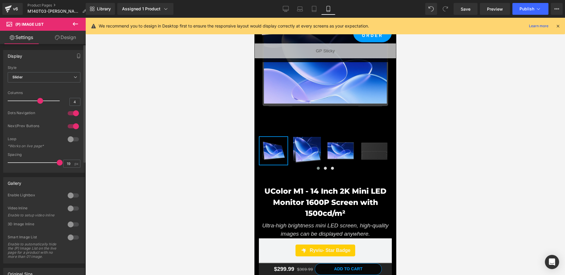
click at [74, 113] on div at bounding box center [73, 112] width 14 height 9
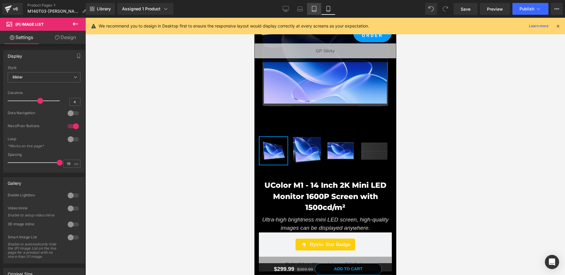
click at [312, 11] on icon at bounding box center [314, 9] width 6 height 6
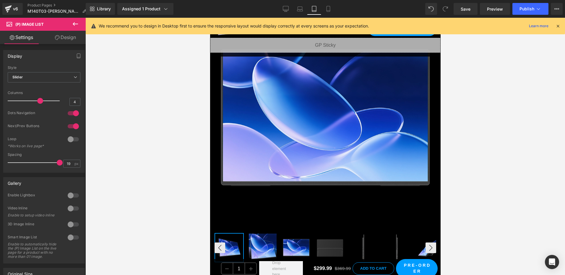
scroll to position [194, 0]
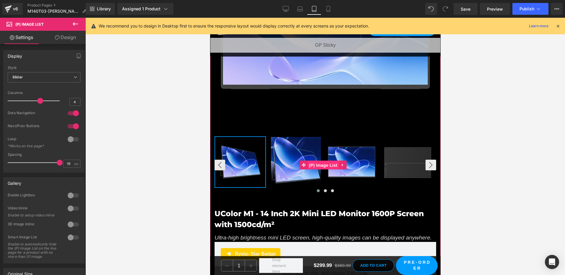
click at [325, 162] on span "(P) Image List" at bounding box center [322, 165] width 31 height 9
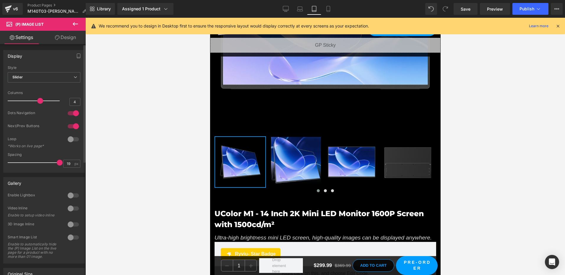
click at [73, 113] on div at bounding box center [73, 112] width 14 height 9
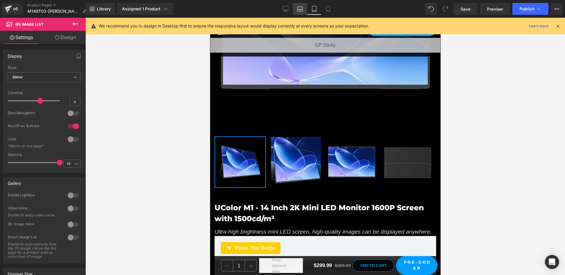
click at [300, 8] on icon at bounding box center [300, 9] width 6 height 6
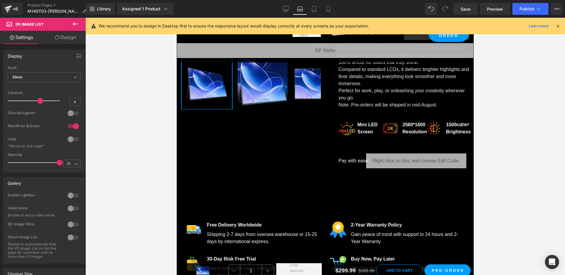
scroll to position [118, 0]
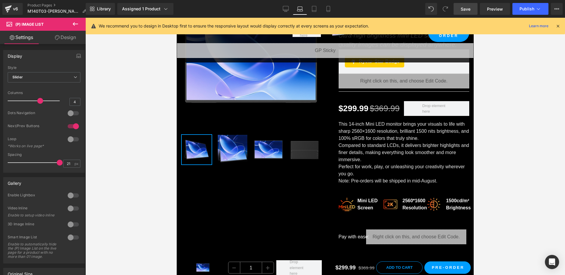
click at [461, 5] on link "Save" at bounding box center [465, 9] width 24 height 12
click at [559, 26] on icon at bounding box center [557, 25] width 5 height 5
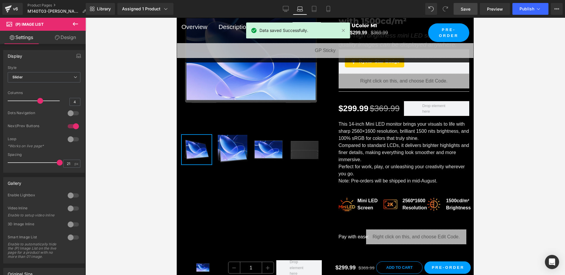
click at [469, 10] on span "Save" at bounding box center [466, 9] width 10 height 6
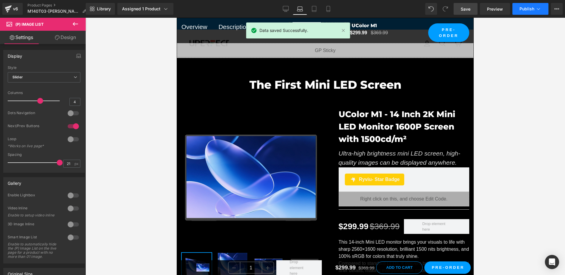
click at [526, 14] on button "Publish" at bounding box center [530, 9] width 36 height 12
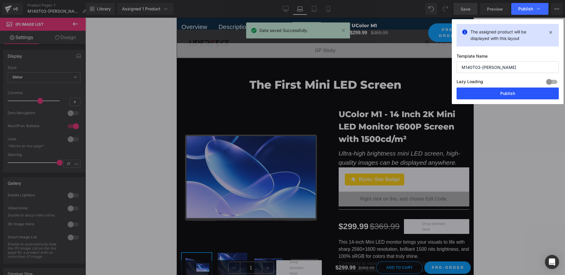
click at [526, 95] on button "Publish" at bounding box center [507, 93] width 102 height 12
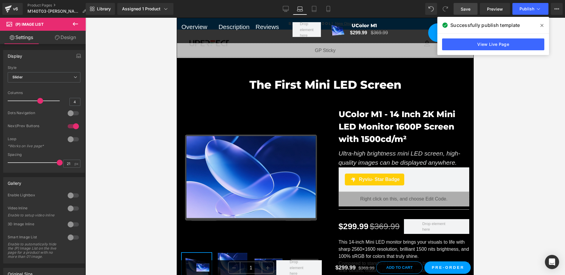
click at [541, 26] on icon at bounding box center [541, 25] width 3 height 3
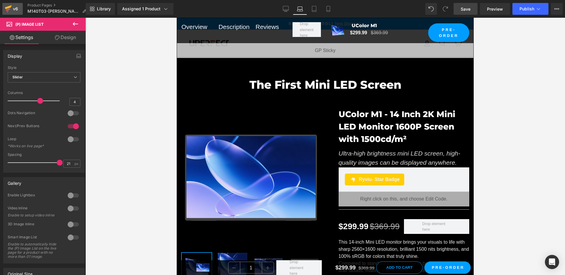
click at [14, 9] on div "v6" at bounding box center [15, 9] width 7 height 8
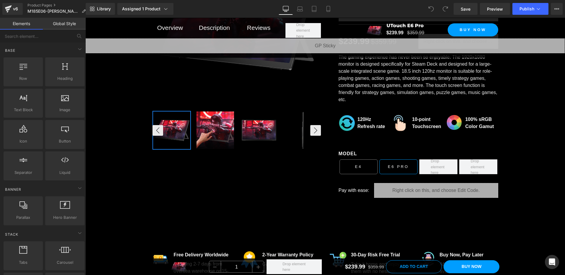
scroll to position [161, 0]
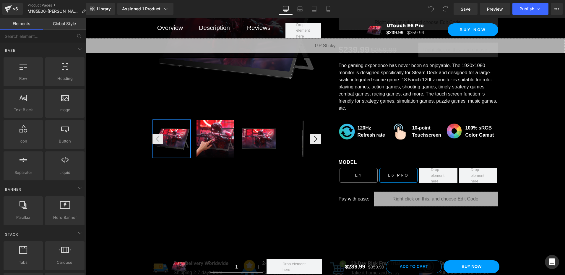
drag, startPoint x: 227, startPoint y: 134, endPoint x: 234, endPoint y: 134, distance: 7.4
click at [227, 134] on img at bounding box center [215, 139] width 38 height 38
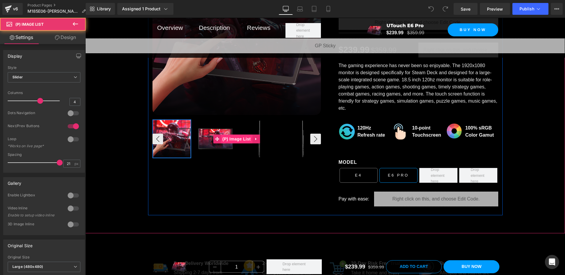
click at [235, 140] on span "(P) Image List" at bounding box center [236, 138] width 31 height 9
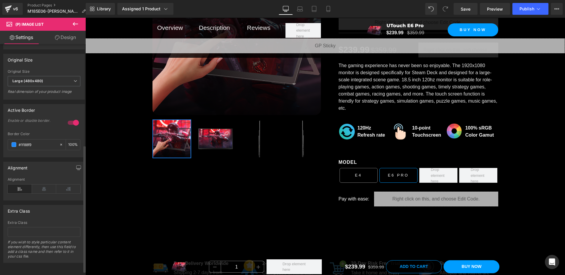
scroll to position [190, 0]
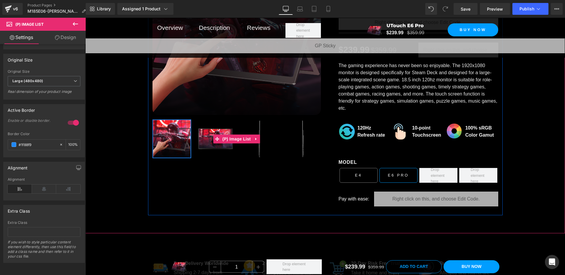
drag, startPoint x: 238, startPoint y: 136, endPoint x: 238, endPoint y: 117, distance: 19.2
click at [238, 136] on span "(P) Image List" at bounding box center [236, 138] width 31 height 9
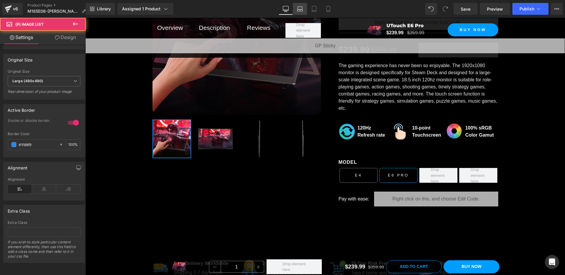
click at [297, 9] on link "Laptop" at bounding box center [300, 9] width 14 height 12
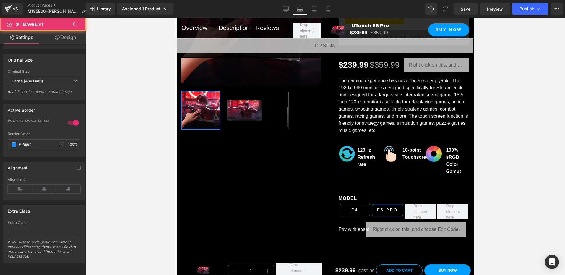
scroll to position [145, 0]
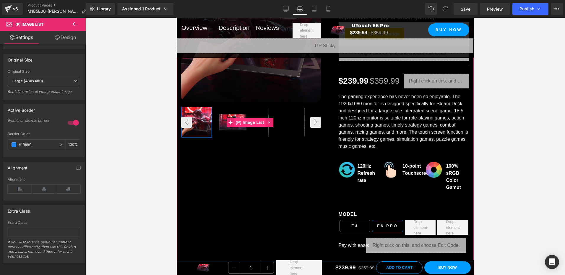
click at [253, 120] on span "(P) Image List" at bounding box center [249, 122] width 31 height 9
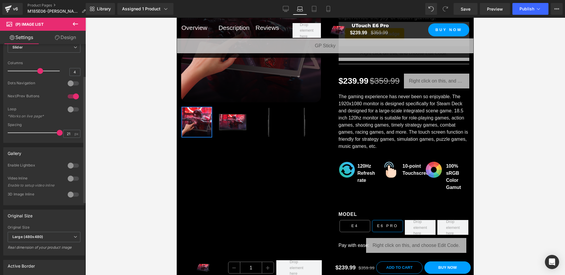
scroll to position [13, 0]
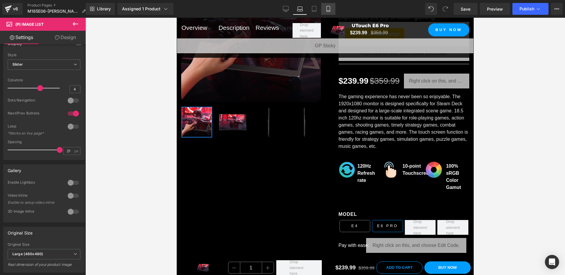
drag, startPoint x: 330, startPoint y: 10, endPoint x: 6, endPoint y: 129, distance: 345.4
click at [330, 10] on icon at bounding box center [327, 9] width 3 height 6
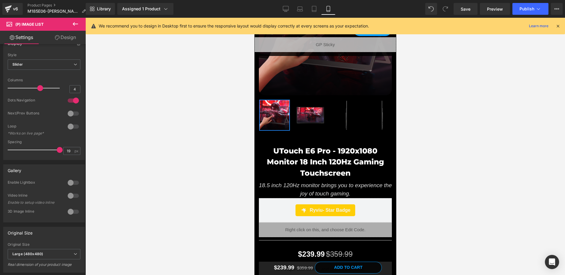
scroll to position [136, 0]
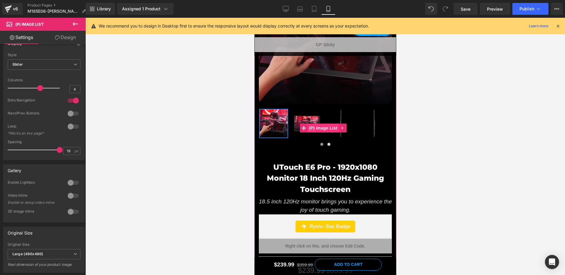
click at [323, 123] on span "(P) Image List" at bounding box center [322, 127] width 31 height 9
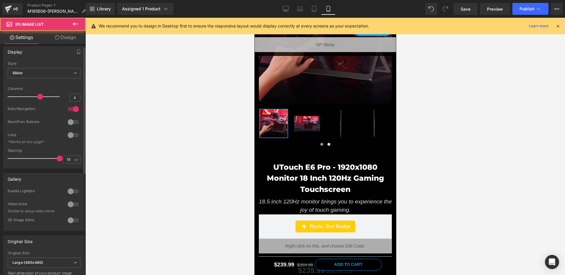
scroll to position [0, 0]
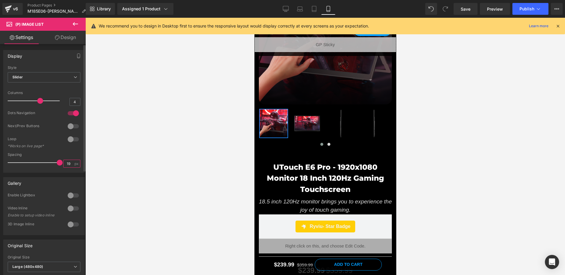
click at [68, 163] on input "19" at bounding box center [69, 163] width 10 height 7
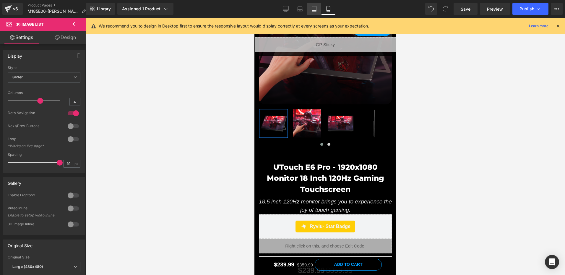
drag, startPoint x: 309, startPoint y: 8, endPoint x: 124, endPoint y: 91, distance: 203.4
click at [309, 8] on link "Tablet" at bounding box center [314, 9] width 14 height 12
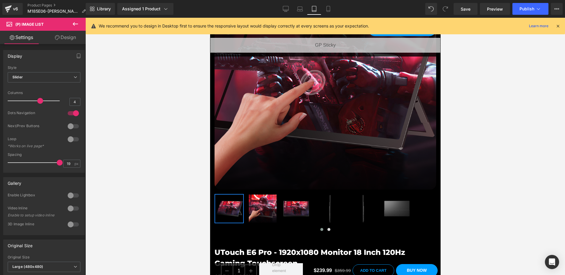
scroll to position [221, 0]
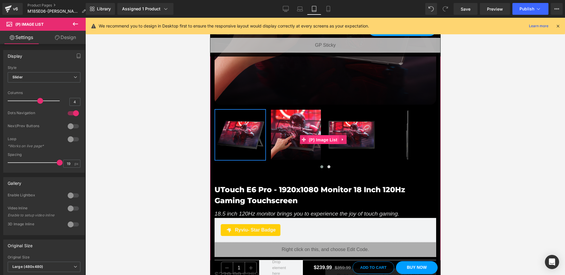
click at [324, 135] on span "(P) Image List" at bounding box center [322, 139] width 31 height 9
click at [298, 9] on icon at bounding box center [300, 9] width 6 height 6
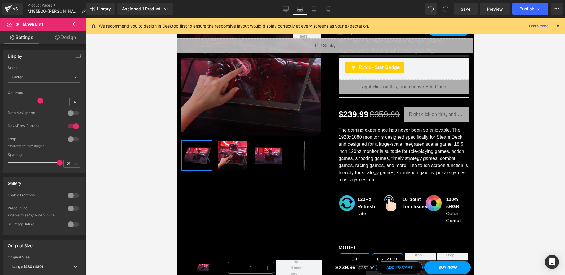
scroll to position [86, 0]
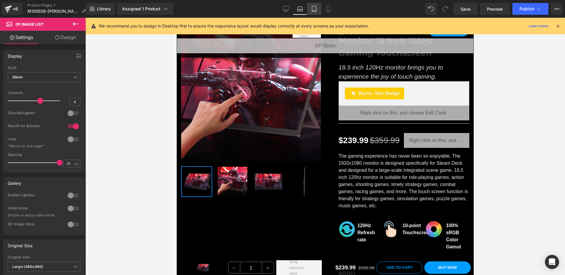
click at [316, 12] on icon at bounding box center [314, 9] width 4 height 6
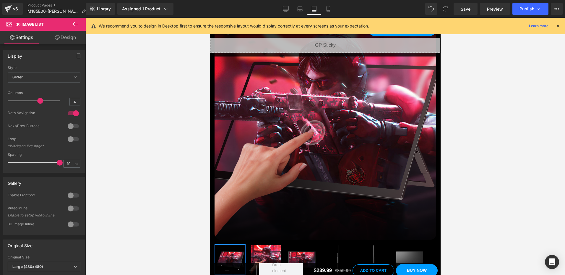
scroll to position [162, 0]
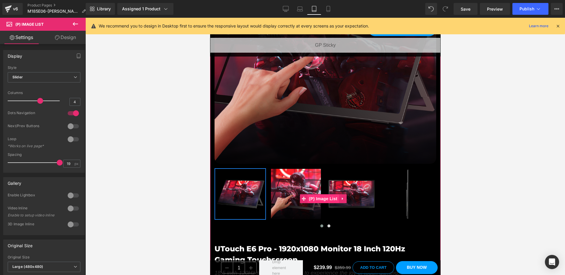
click at [331, 194] on span "(P) Image List" at bounding box center [322, 198] width 31 height 9
click at [69, 124] on div at bounding box center [73, 125] width 14 height 9
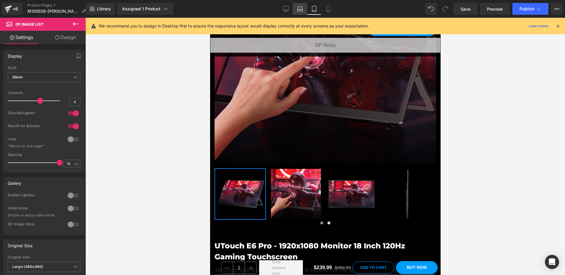
drag, startPoint x: 304, startPoint y: 8, endPoint x: 118, endPoint y: 26, distance: 186.6
click at [304, 8] on link "Laptop" at bounding box center [300, 9] width 14 height 12
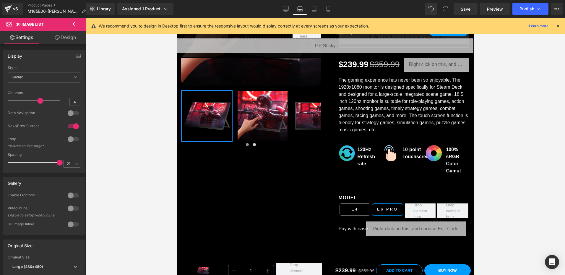
scroll to position [86, 0]
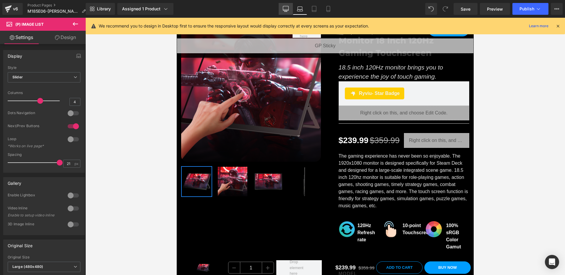
click at [283, 8] on icon at bounding box center [286, 9] width 6 height 6
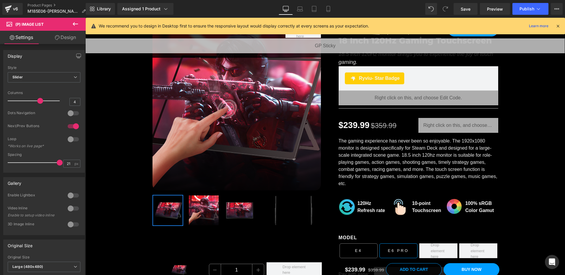
scroll to position [117, 0]
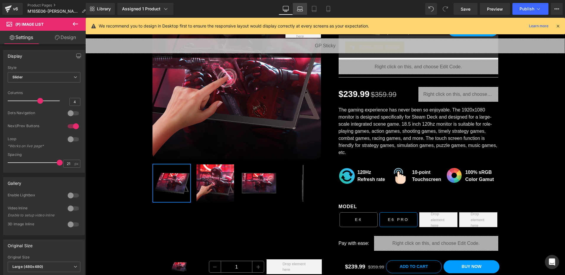
click at [301, 8] on icon at bounding box center [300, 9] width 6 height 6
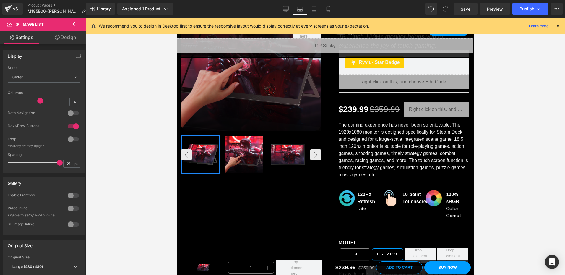
scroll to position [86, 0]
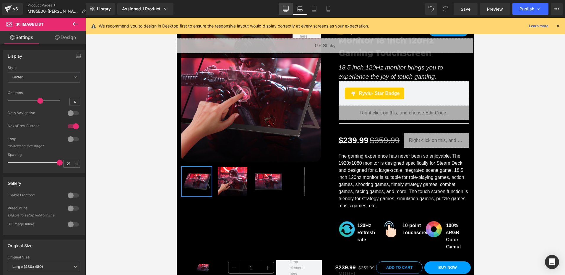
drag, startPoint x: 283, startPoint y: 10, endPoint x: 200, endPoint y: 174, distance: 184.0
click at [283, 10] on icon at bounding box center [286, 8] width 6 height 4
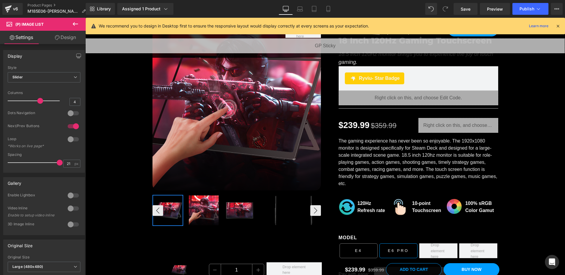
scroll to position [117, 0]
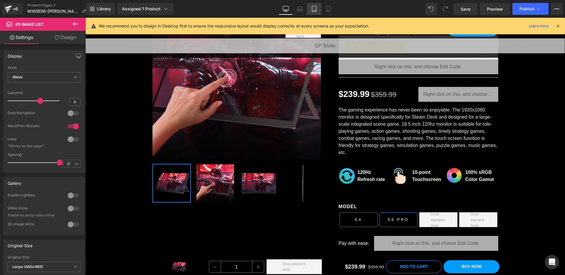
click at [314, 12] on link "Tablet" at bounding box center [314, 9] width 14 height 12
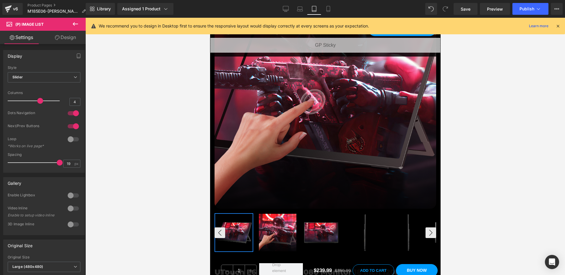
scroll to position [162, 0]
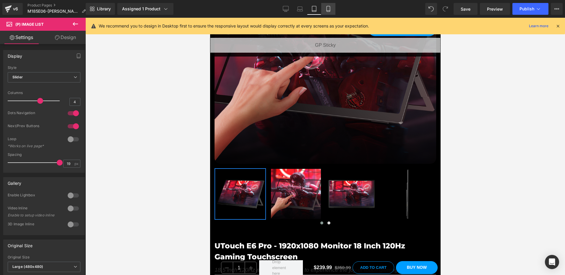
click at [329, 9] on icon at bounding box center [328, 9] width 6 height 6
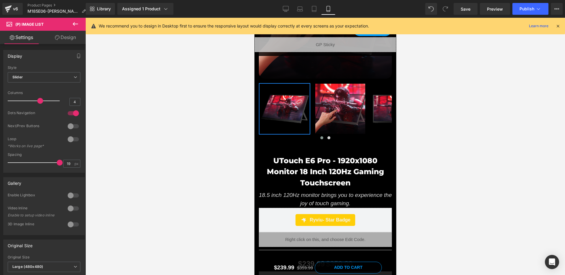
scroll to position [77, 0]
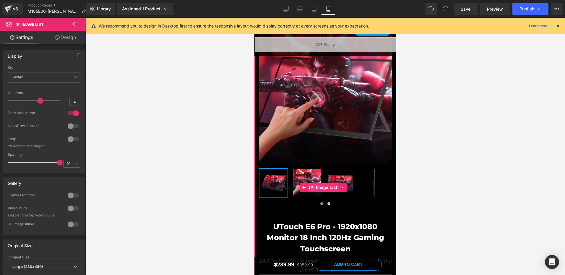
click at [325, 185] on span "(P) Image List" at bounding box center [322, 187] width 31 height 9
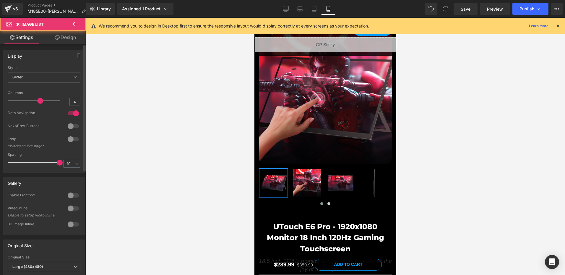
click at [71, 125] on div at bounding box center [73, 125] width 14 height 9
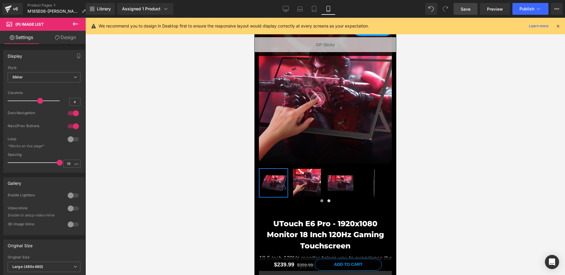
click at [477, 13] on link "Save" at bounding box center [465, 9] width 24 height 12
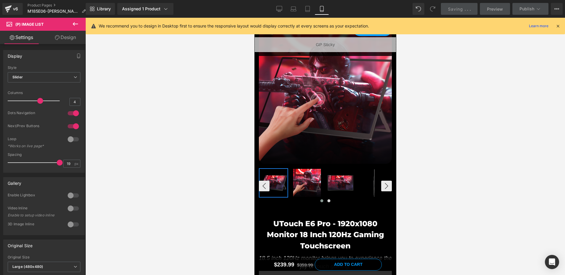
scroll to position [136, 0]
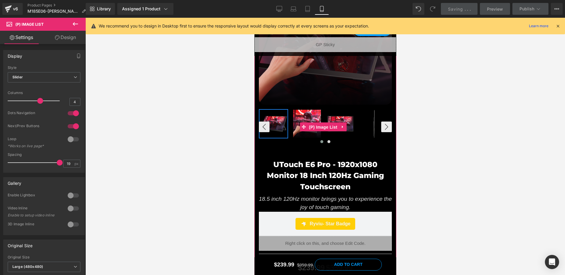
click at [322, 123] on span "(P) Image List" at bounding box center [322, 127] width 31 height 9
click at [325, 123] on span "(P) Image List" at bounding box center [322, 127] width 31 height 9
click at [71, 113] on div at bounding box center [73, 112] width 14 height 9
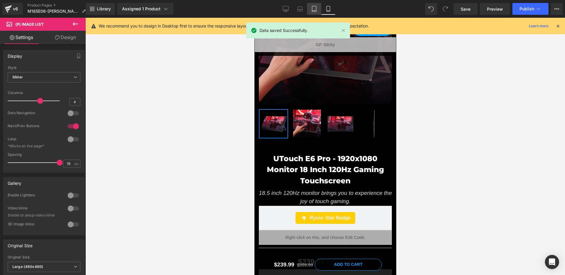
click at [313, 11] on icon at bounding box center [314, 9] width 6 height 6
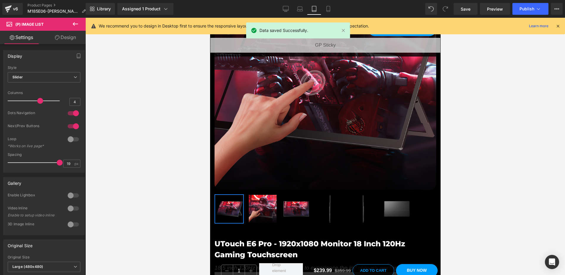
scroll to position [221, 0]
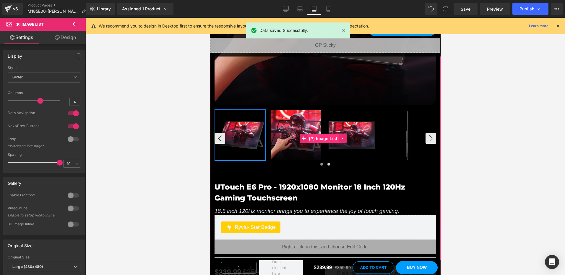
click at [327, 134] on span "(P) Image List" at bounding box center [322, 138] width 31 height 9
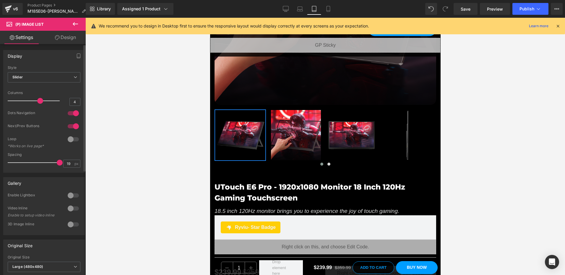
click at [75, 125] on div at bounding box center [73, 125] width 14 height 9
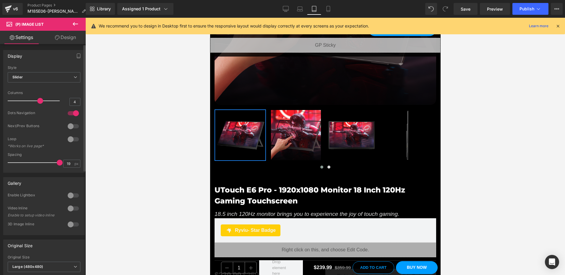
click at [67, 123] on div at bounding box center [73, 125] width 14 height 9
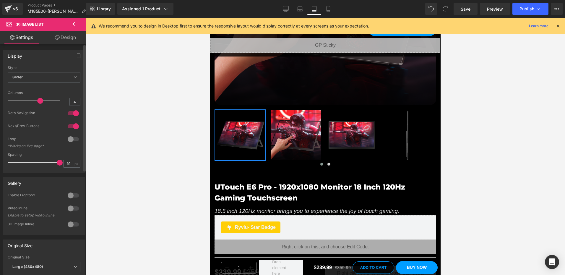
click at [74, 115] on div at bounding box center [73, 112] width 14 height 9
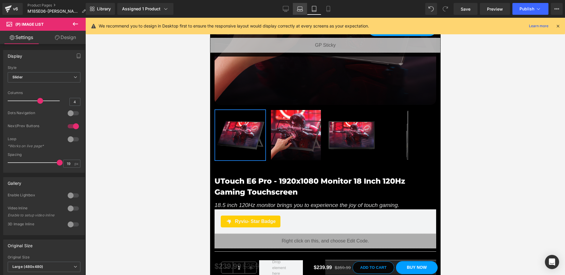
click at [299, 9] on icon at bounding box center [300, 9] width 6 height 6
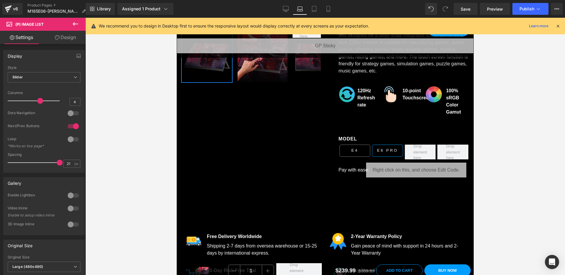
scroll to position [145, 0]
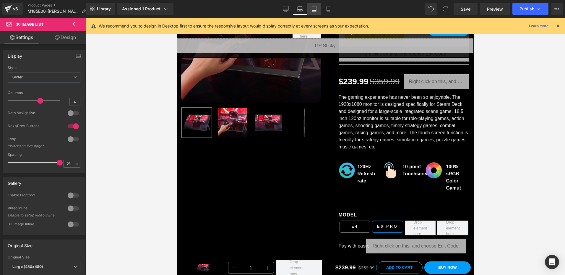
click at [316, 10] on icon at bounding box center [314, 9] width 6 height 6
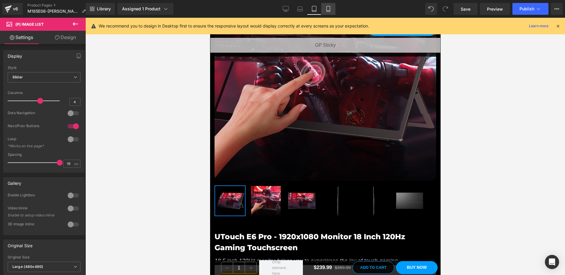
scroll to position [221, 0]
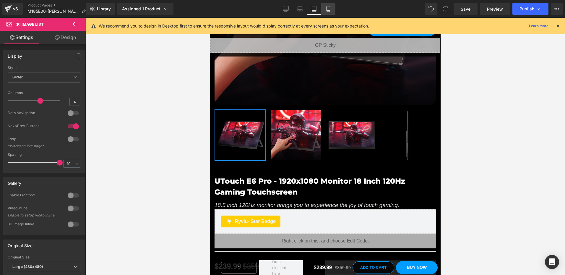
click at [329, 10] on icon at bounding box center [328, 9] width 6 height 6
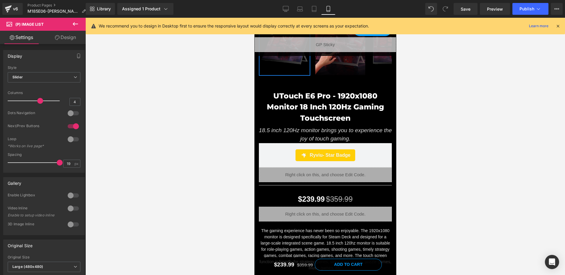
scroll to position [136, 0]
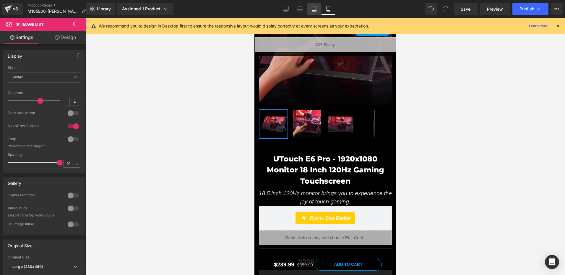
drag, startPoint x: 316, startPoint y: 9, endPoint x: 137, endPoint y: 21, distance: 179.7
click at [316, 9] on icon at bounding box center [314, 9] width 6 height 6
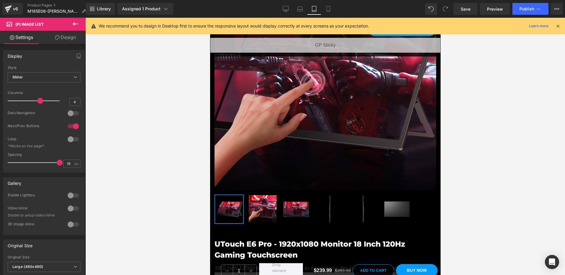
scroll to position [220, 0]
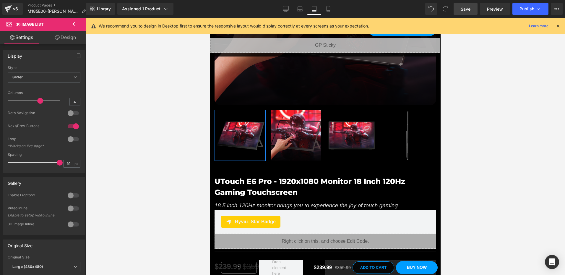
click at [466, 9] on span "Save" at bounding box center [466, 9] width 10 height 6
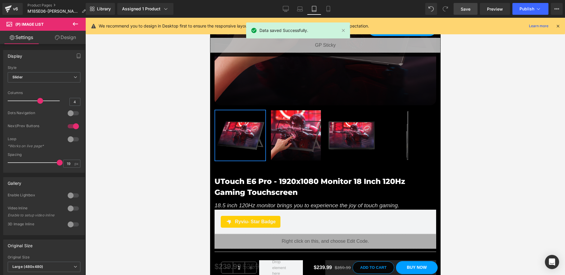
click at [464, 11] on span "Save" at bounding box center [466, 9] width 10 height 6
click at [560, 27] on icon at bounding box center [557, 25] width 5 height 5
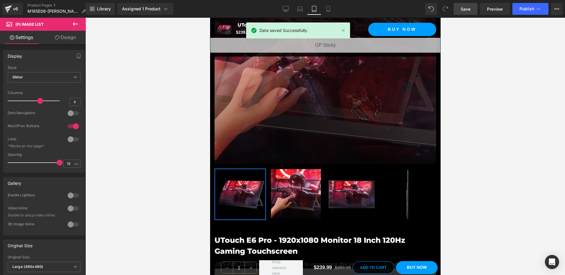
scroll to position [161, 0]
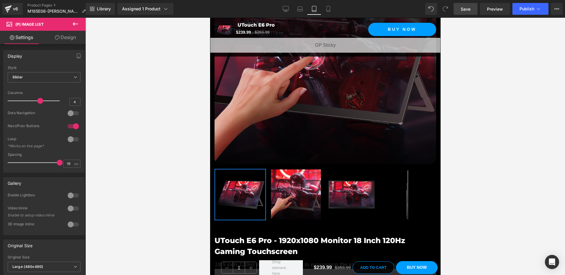
click at [471, 9] on link "Save" at bounding box center [465, 9] width 24 height 12
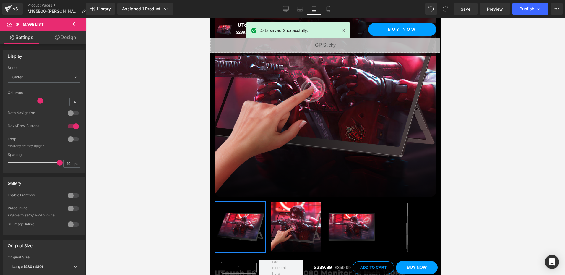
scroll to position [73, 0]
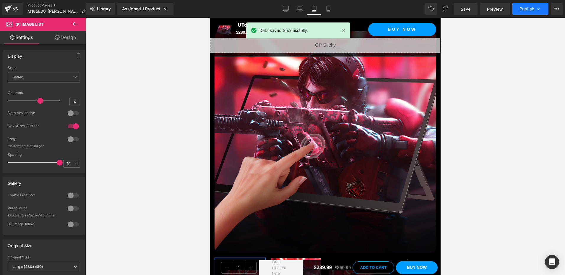
click at [526, 10] on span "Publish" at bounding box center [526, 8] width 15 height 5
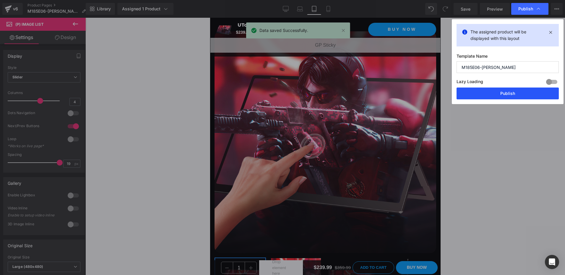
click at [525, 92] on button "Publish" at bounding box center [507, 93] width 102 height 12
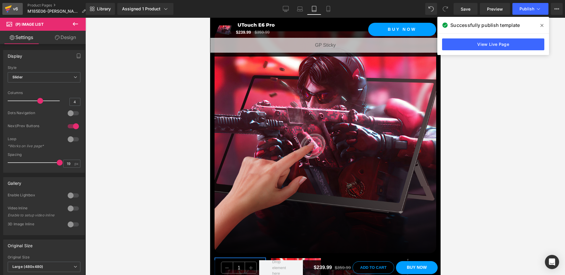
click at [11, 9] on icon at bounding box center [8, 8] width 7 height 15
